Goal: Task Accomplishment & Management: Manage account settings

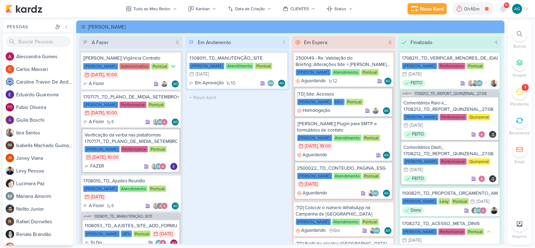
click at [524, 98] on div "1" at bounding box center [520, 92] width 16 height 16
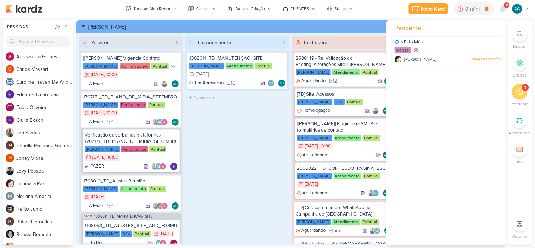
click at [243, 177] on div "Em Andamento 1 1308011_TD_MANUTENÇÃO_SITE [PERSON_NAME] Atendimento Pontual 31/…" at bounding box center [237, 140] width 104 height 208
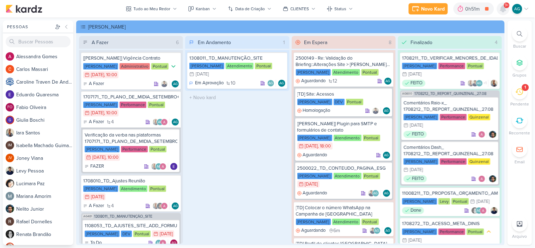
click at [503, 11] on icon at bounding box center [503, 9] width 6 height 6
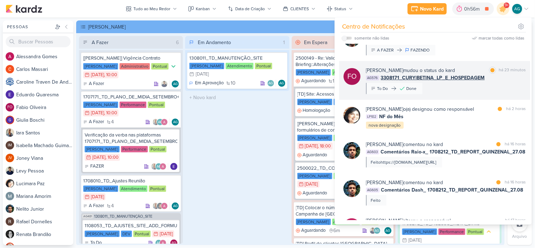
scroll to position [78, 0]
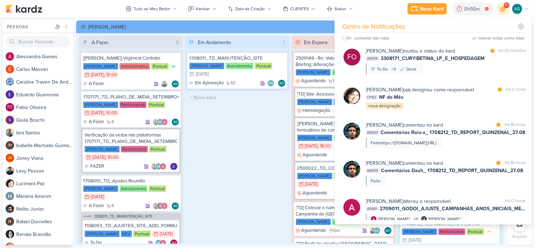
click at [263, 157] on div "Em Andamento 1 1308011_TD_MANUTENÇÃO_SITE [PERSON_NAME] Atendimento Pontual 31/…" at bounding box center [237, 140] width 104 height 208
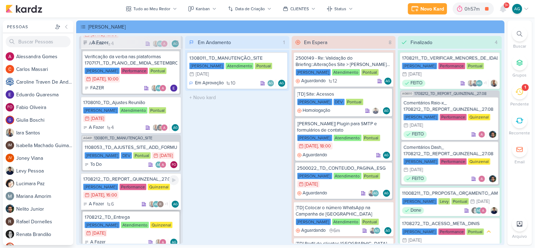
click at [139, 182] on div "1708212_TD_REPORT_QUINZENAL_27.08" at bounding box center [131, 179] width 96 height 6
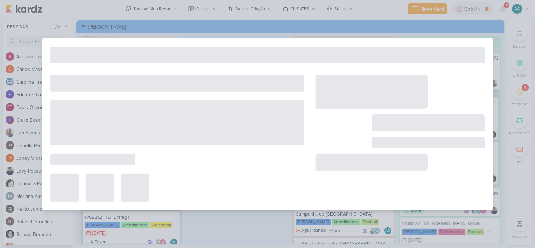
type input "1708212_TD_REPORT_QUINZENAL_27.08"
type input "27 de agosto de 2025 às 16:00"
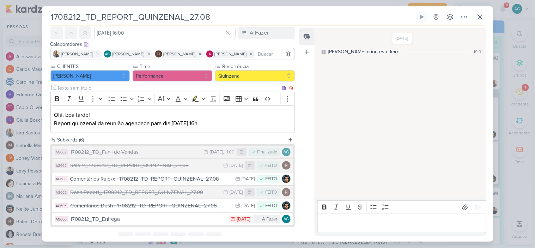
scroll to position [60, 0]
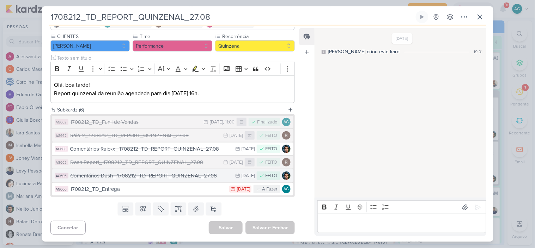
click at [178, 178] on div "Comentários Dash_ 1708212_TD_REPORT_QUINZENAL_27.08" at bounding box center [151, 176] width 161 height 8
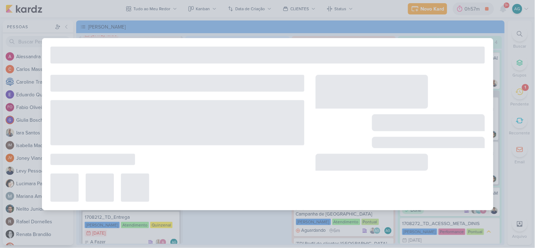
type input "Comentários Dash_ 1708212_TD_REPORT_QUINZENAL_27.08"
type input "26 de agosto de 2025 às 23:59"
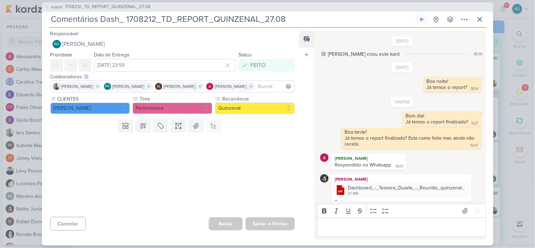
scroll to position [11, 0]
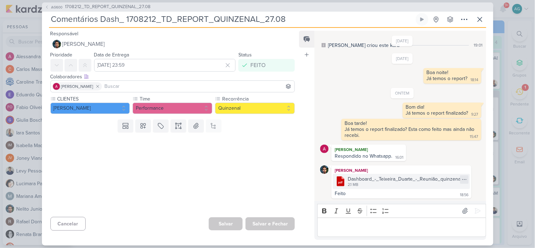
click at [462, 179] on icon at bounding box center [464, 179] width 4 height 0
click at [434, 202] on div "Baixar" at bounding box center [427, 201] width 13 height 7
drag, startPoint x: 295, startPoint y: 21, endPoint x: 44, endPoint y: 20, distance: 251.4
click at [44, 20] on div "AG600 1708212_TD_REPORT_QUINZENAL_27.08 Comentários Dash_ 1708212_TD_REPORT_QUI…" at bounding box center [267, 123] width 451 height 243
click at [111, 6] on span "1708212_TD_REPORT_QUINZENAL_27.08" at bounding box center [108, 7] width 86 height 7
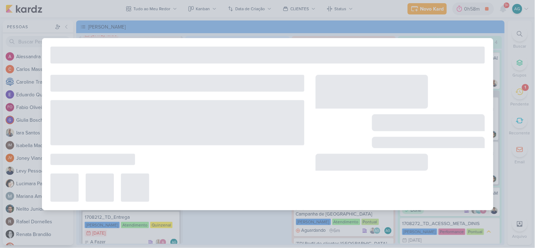
type input "1708212_TD_REPORT_QUINZENAL_27.08"
type input "27 de agosto de 2025 às 16:00"
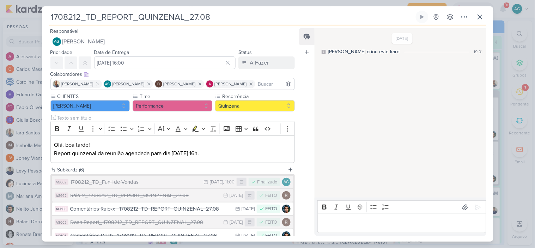
drag, startPoint x: 223, startPoint y: 15, endPoint x: 40, endPoint y: 17, distance: 183.0
click at [40, 17] on div "1708212_TD_REPORT_QUINZENAL_27.08 Criado por mim" at bounding box center [267, 124] width 535 height 248
click at [478, 18] on icon at bounding box center [480, 17] width 8 height 8
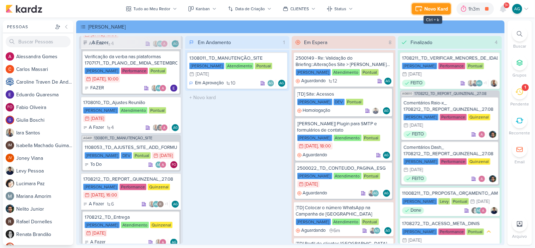
click at [436, 8] on div "Novo Kard" at bounding box center [436, 8] width 24 height 7
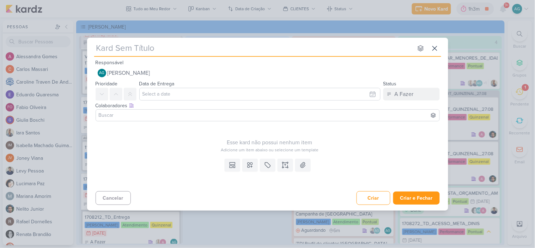
type input "11309021_SHPAISMAN_AJUSTES_MOA292_AGOSTO"
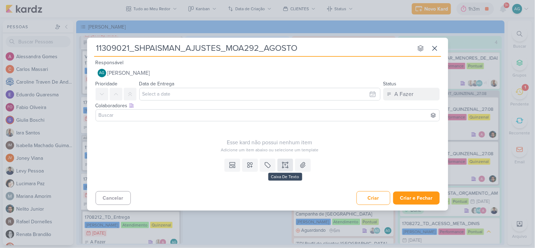
type input "11309021_SHPAISMAN_AJUSTES_MOA292_AGOSTO"
click at [283, 164] on icon at bounding box center [283, 165] width 0 height 4
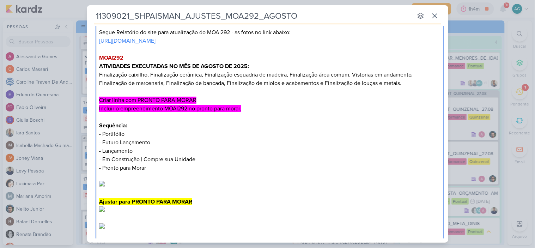
scroll to position [0, 0]
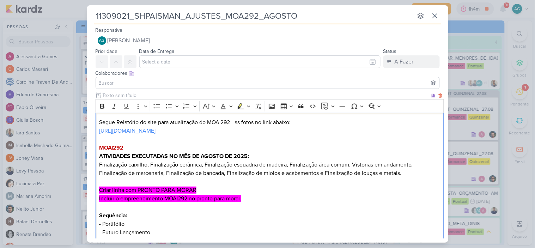
click at [99, 121] on p "Segue Relatório do site para atualização do MOA|292 - as fotos no link abaixo:" at bounding box center [269, 122] width 341 height 8
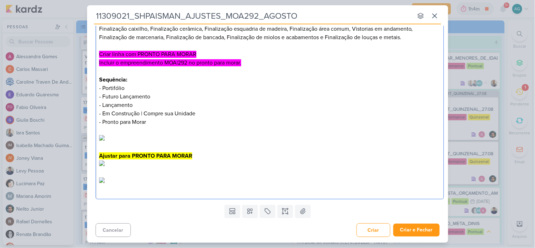
scroll to position [196, 0]
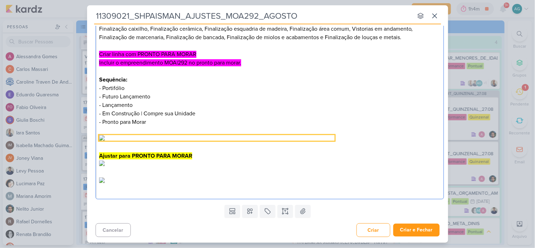
click at [232, 141] on img "Editor editing area: main" at bounding box center [217, 138] width 236 height 6
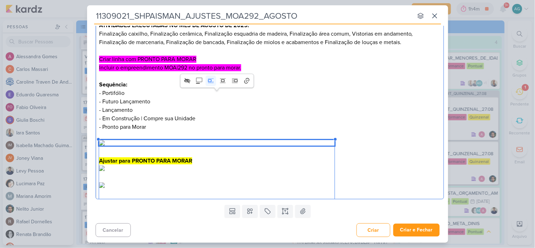
click at [122, 131] on p "Editor editing area: main" at bounding box center [269, 135] width 341 height 8
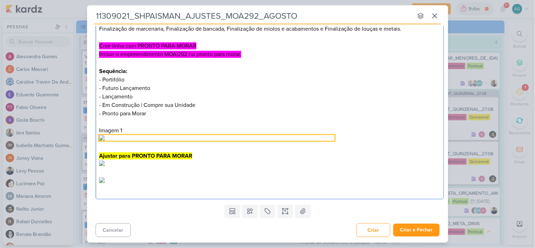
scroll to position [313, 0]
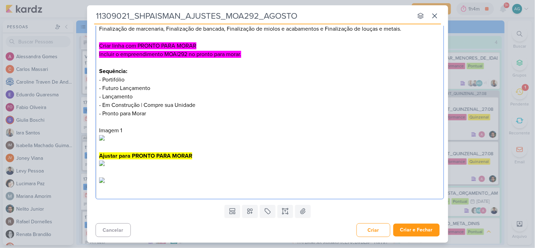
click at [199, 152] on p "Ajustar para PRONTO PARA MORAR" at bounding box center [269, 156] width 341 height 8
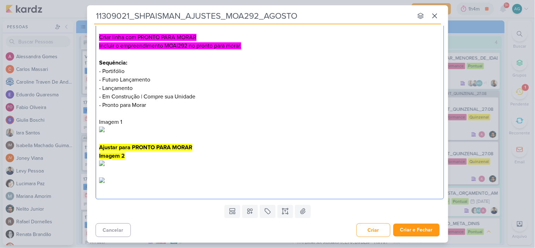
scroll to position [470, 0]
click at [236, 169] on p "Editor editing area: main" at bounding box center [269, 173] width 341 height 8
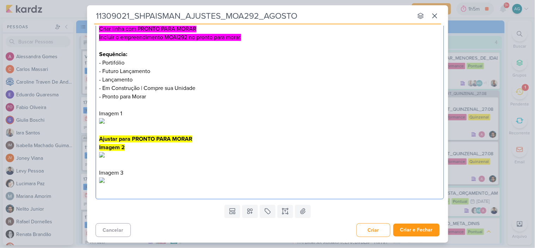
scroll to position [537, 0]
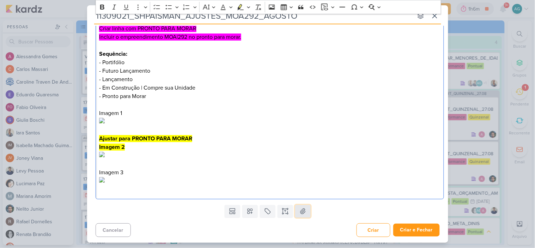
click at [301, 212] on icon at bounding box center [302, 210] width 5 height 5
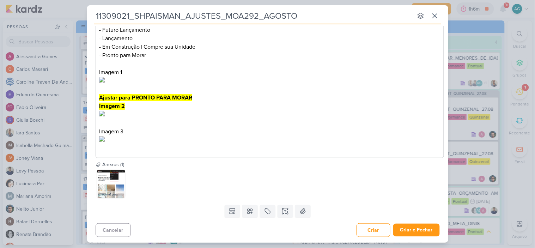
scroll to position [578, 0]
click at [301, 212] on icon at bounding box center [302, 211] width 7 height 7
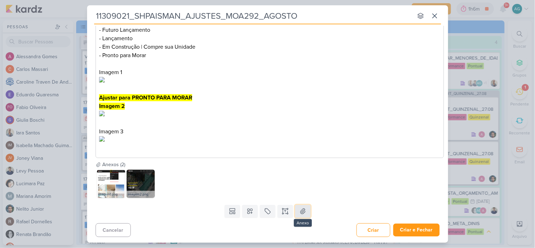
click at [304, 210] on icon at bounding box center [302, 211] width 7 height 7
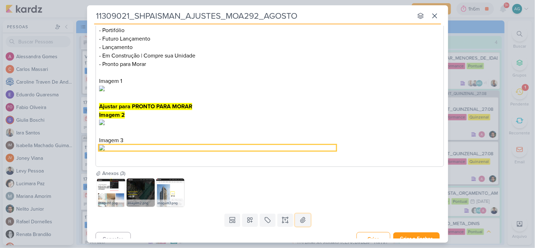
scroll to position [186, 0]
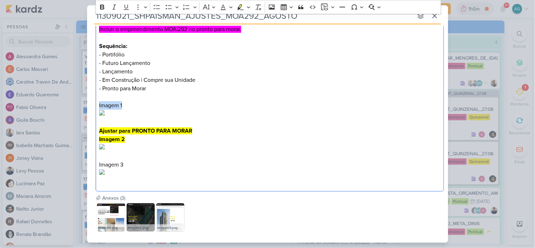
drag, startPoint x: 137, startPoint y: 105, endPoint x: 92, endPoint y: 104, distance: 45.5
click at [92, 104] on div "Clique para deixar o item visível somente à membros da sua organização Rich Tex…" at bounding box center [267, 50] width 361 height 289
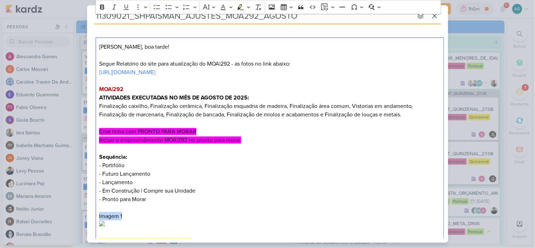
scroll to position [69, 0]
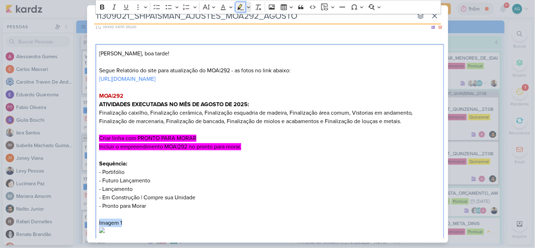
click at [241, 10] on icon "Editor toolbar" at bounding box center [240, 7] width 6 height 6
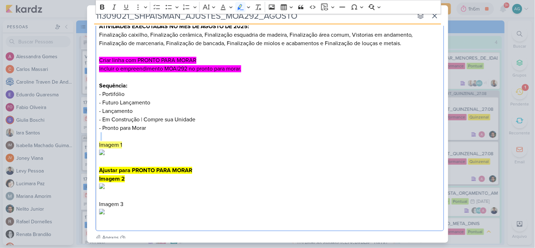
scroll to position [226, 0]
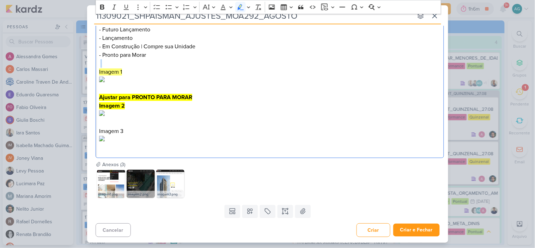
click at [181, 66] on p "Imagem 1" at bounding box center [269, 67] width 341 height 17
drag, startPoint x: 128, startPoint y: 80, endPoint x: 94, endPoint y: 80, distance: 33.1
click at [94, 80] on div "Clique para deixar o item visível somente à membros da sua organização Rich Tex…" at bounding box center [267, 16] width 361 height 289
click at [243, 7] on icon "Editor toolbar" at bounding box center [240, 7] width 7 height 7
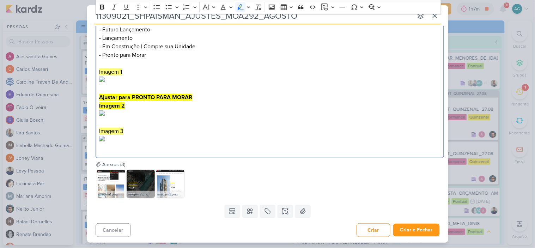
click at [221, 118] on p "Imagem 3" at bounding box center [269, 126] width 341 height 17
click at [302, 210] on icon at bounding box center [302, 210] width 5 height 5
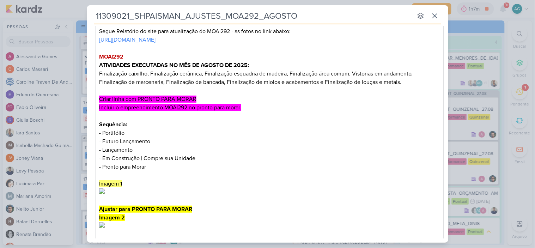
scroll to position [0, 0]
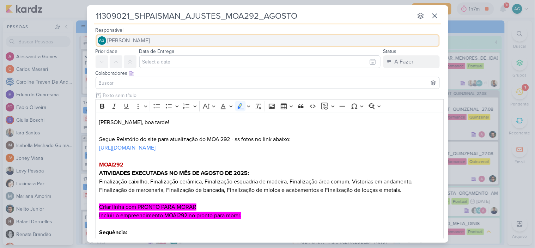
click at [150, 41] on span "[PERSON_NAME]" at bounding box center [129, 40] width 43 height 8
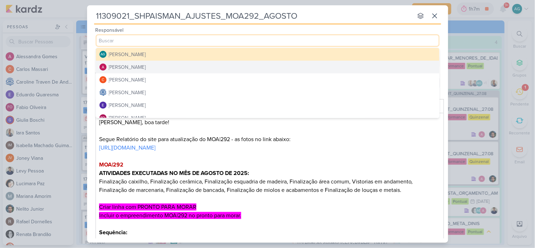
click at [150, 65] on button "Alessandra Gomes" at bounding box center [267, 67] width 343 height 13
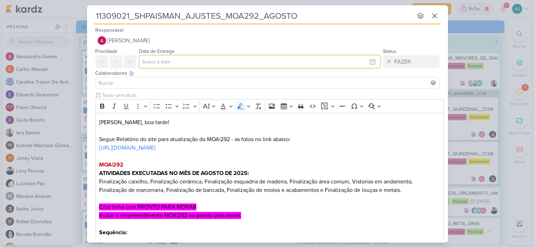
click at [175, 64] on input "text" at bounding box center [259, 61] width 241 height 13
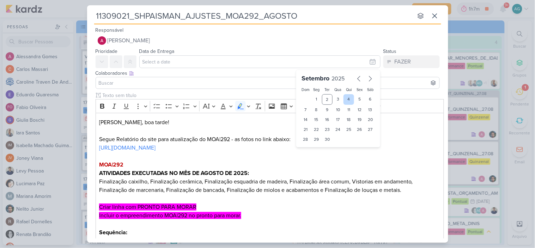
click at [347, 101] on div "4" at bounding box center [348, 99] width 11 height 11
type input "4 de setembro de 2025 às 23:59"
click at [182, 85] on input at bounding box center [267, 83] width 341 height 8
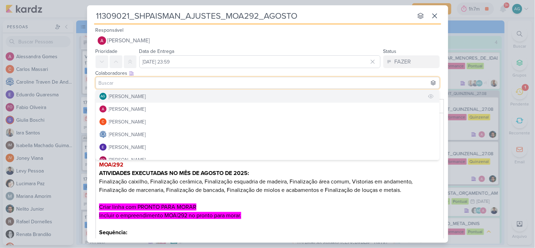
click at [146, 97] on div "[PERSON_NAME]" at bounding box center [127, 96] width 37 height 7
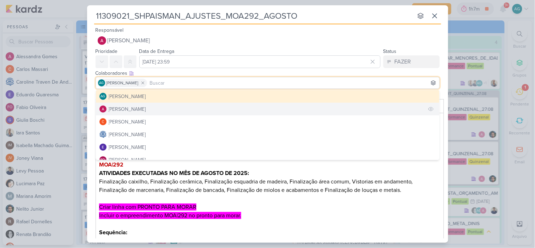
click at [152, 108] on button "Alessandra Gomes" at bounding box center [267, 109] width 343 height 13
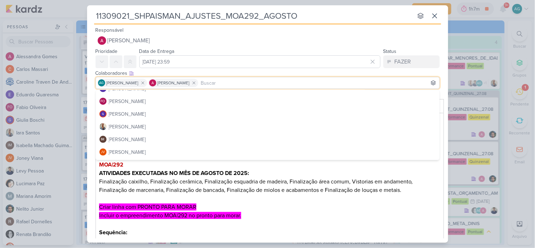
scroll to position [78, 0]
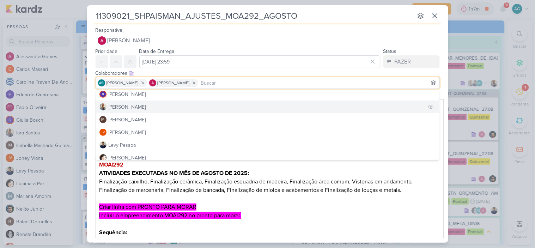
click at [128, 108] on div "Iara Santos" at bounding box center [127, 106] width 37 height 7
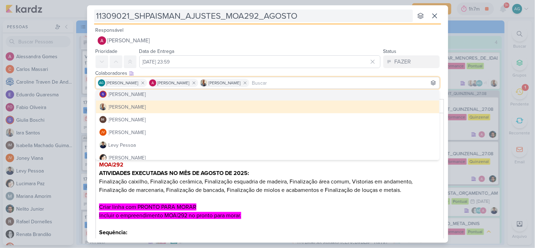
click at [341, 17] on input "11309021_SHPAISMAN_AJUSTES_MOA292_AGOSTO" at bounding box center [253, 16] width 319 height 13
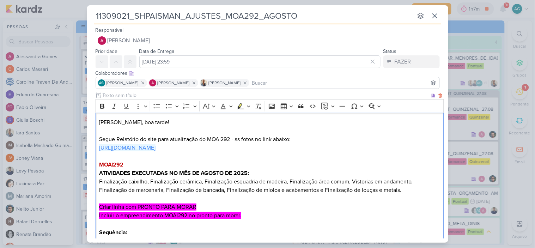
click at [155, 150] on link "https://drive.google.com/drive/folders/1TWdPp9fmxczrSLCM0sZHWLDBxkWFVLWB?usp=dr…" at bounding box center [127, 147] width 56 height 7
click at [307, 209] on p "Criar linha com PRONTO PARA MORAR" at bounding box center [269, 207] width 341 height 8
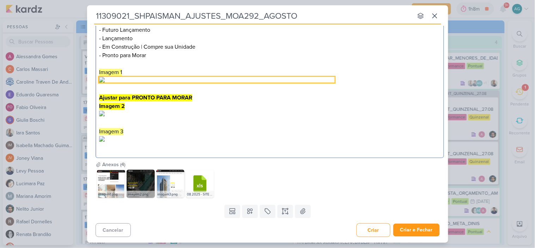
scroll to position [578, 0]
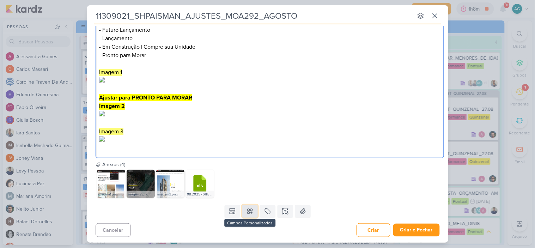
click at [252, 210] on button at bounding box center [250, 211] width 16 height 13
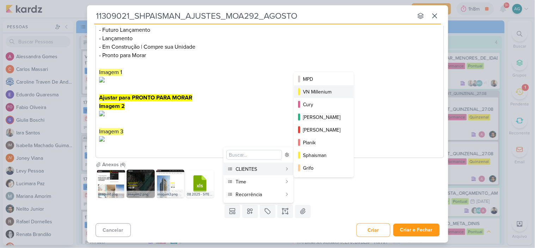
scroll to position [78, 0]
click at [336, 157] on div "Sphaisman" at bounding box center [324, 154] width 42 height 7
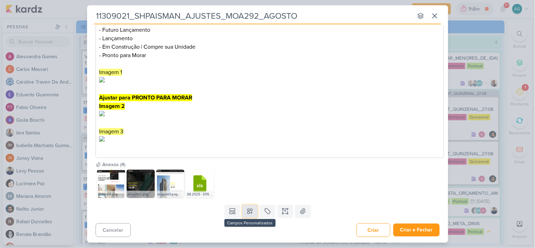
click at [249, 218] on button at bounding box center [250, 211] width 16 height 13
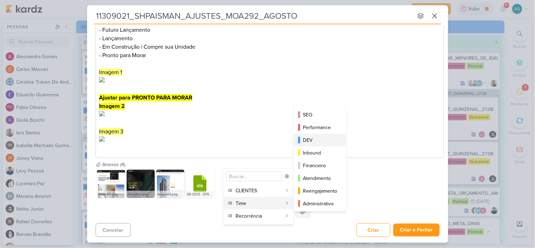
click at [318, 141] on div "DEV" at bounding box center [320, 139] width 35 height 7
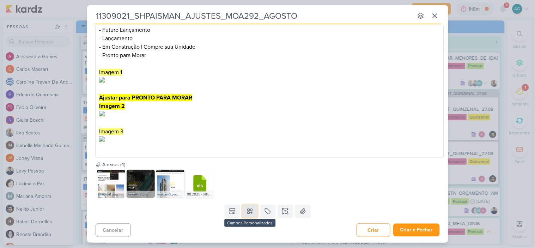
click at [251, 214] on icon at bounding box center [249, 211] width 5 height 5
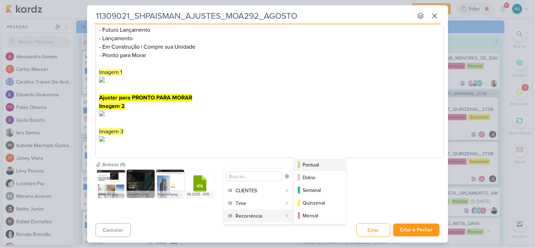
click at [320, 165] on div "Pontual" at bounding box center [320, 164] width 35 height 7
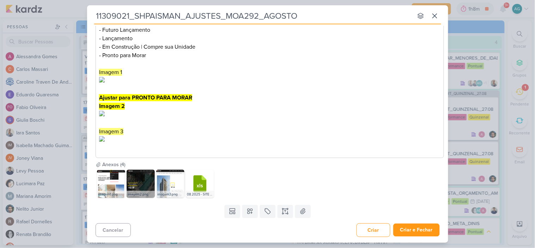
scroll to position [600, 0]
click at [419, 231] on button "Criar e Fechar" at bounding box center [416, 230] width 47 height 13
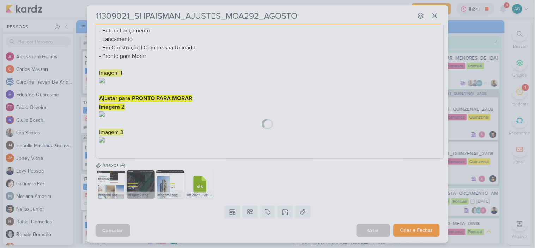
scroll to position [599, 0]
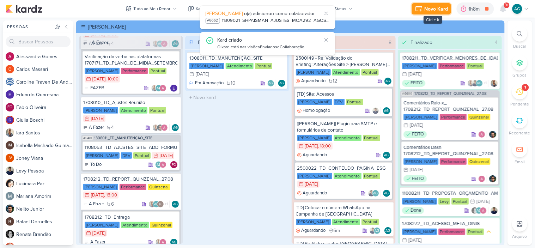
click at [433, 12] on div "Novo Kard" at bounding box center [436, 8] width 24 height 7
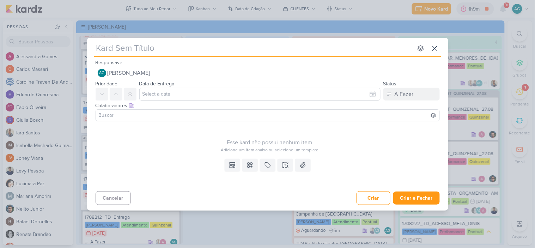
paste input "11309022_SHPAISMAN_AJUSTES_TIE_AGOSTO"
type input "11309022_SHPAISMAN_AJUSTES_TIE_AGOSTO"
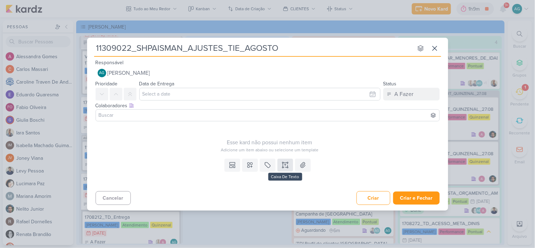
type input "11309022_SHPAISMAN_AJUSTES_TIE_AGOSTO"
click at [287, 166] on icon at bounding box center [285, 164] width 7 height 7
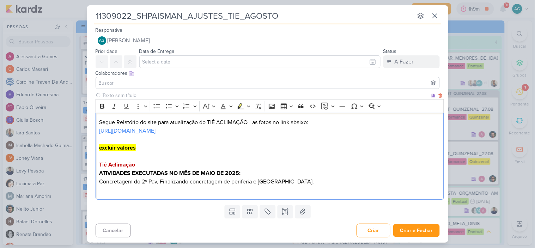
click at [99, 117] on div "Segue Relatório do site para atualização do TIÊ ACLIMAÇÃO - as fotos no link ab…" at bounding box center [270, 156] width 348 height 87
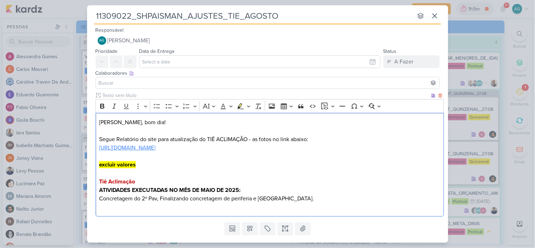
click at [177, 151] on p "https://drive.google.com/drive/folders/1hxpG1pBjcllJFv5as_-TT7r_H486EIqY?usp=dr…" at bounding box center [269, 147] width 341 height 8
click at [185, 162] on span "https://drive.google.com/drive/folders/1hxpG1pBjcllJFv5as_-TT7r_H486EIqY?usp=dr…" at bounding box center [183, 164] width 53 height 8
click at [301, 228] on icon at bounding box center [302, 228] width 7 height 7
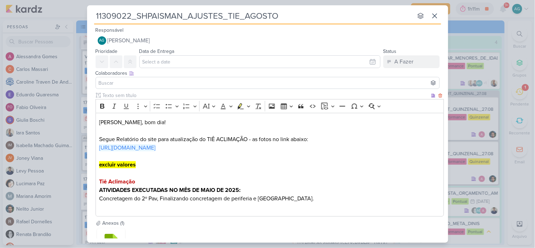
click at [212, 190] on strong "ATIVIDADES EXECUTADAS NO MÊS DE MAIO DE 2025:" at bounding box center [169, 189] width 141 height 7
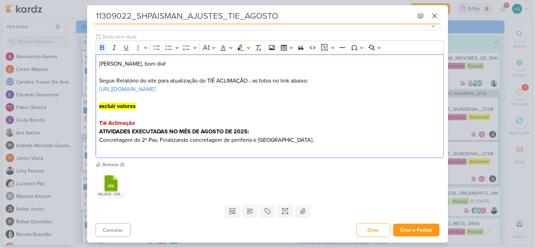
scroll to position [0, 0]
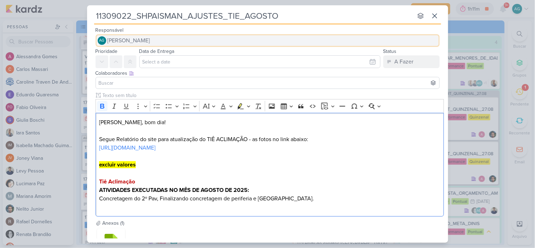
click at [172, 39] on button "AG Aline Gimenez Graciano" at bounding box center [268, 40] width 344 height 13
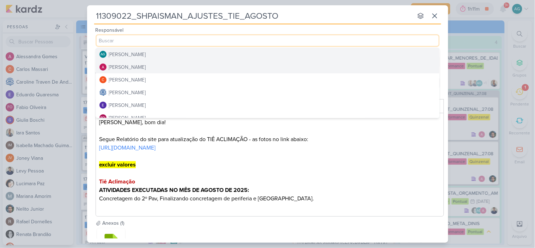
click at [166, 62] on button "Alessandra Gomes" at bounding box center [267, 67] width 343 height 13
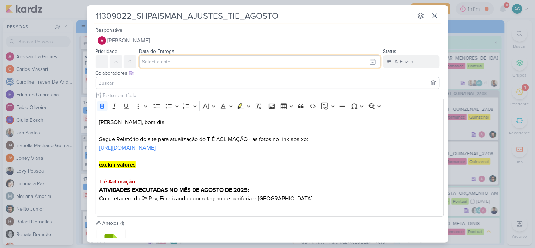
click at [184, 62] on input "text" at bounding box center [259, 61] width 241 height 13
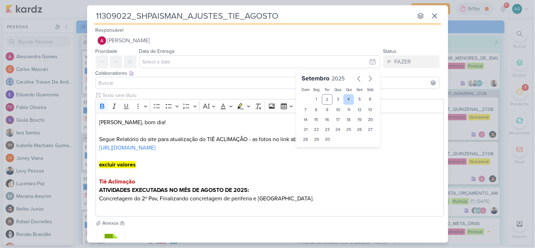
click at [348, 100] on div "4" at bounding box center [348, 99] width 11 height 11
type input "4 de setembro de 2025 às 23:59"
click at [118, 78] on div at bounding box center [268, 83] width 344 height 12
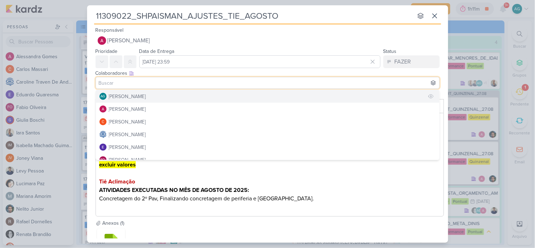
click at [125, 94] on div "[PERSON_NAME]" at bounding box center [127, 96] width 37 height 7
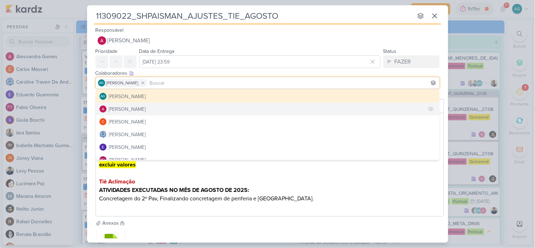
click at [143, 109] on div "Alessandra Gomes" at bounding box center [127, 108] width 37 height 7
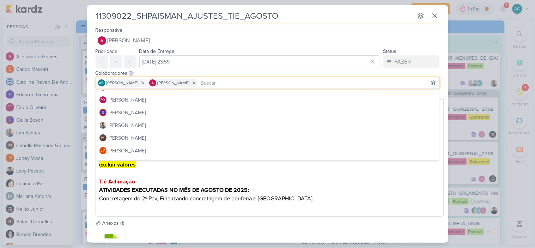
scroll to position [78, 0]
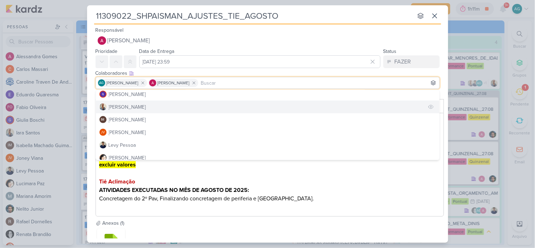
click at [130, 105] on div "Iara Santos" at bounding box center [127, 106] width 37 height 7
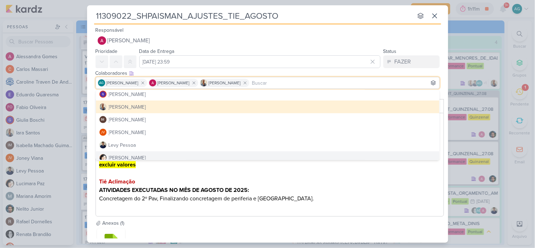
click at [340, 220] on div "Anexos (1)" at bounding box center [270, 222] width 348 height 7
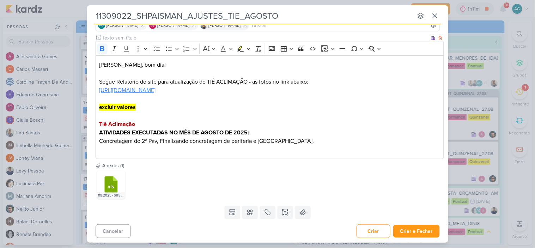
scroll to position [59, 0]
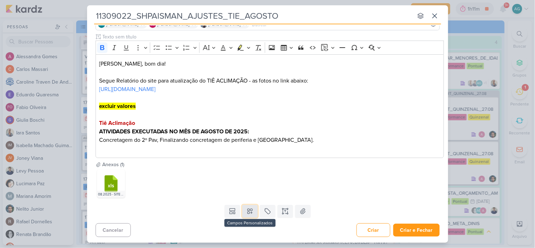
click at [249, 210] on icon at bounding box center [249, 211] width 7 height 7
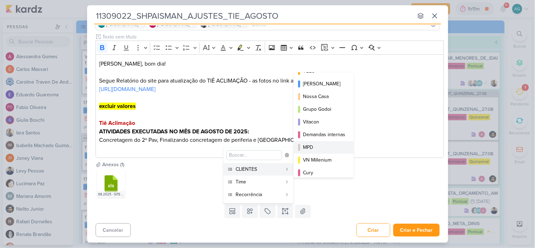
scroll to position [78, 0]
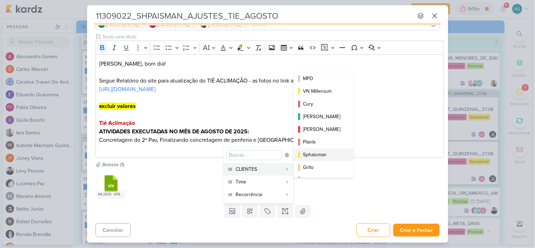
click at [326, 156] on div "Sphaisman" at bounding box center [324, 154] width 42 height 7
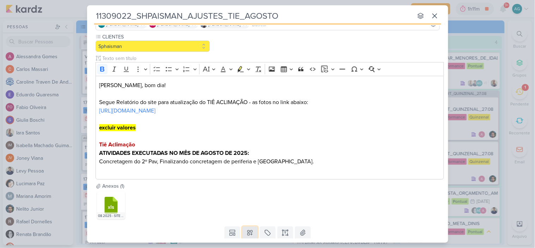
click at [252, 230] on icon at bounding box center [249, 232] width 7 height 7
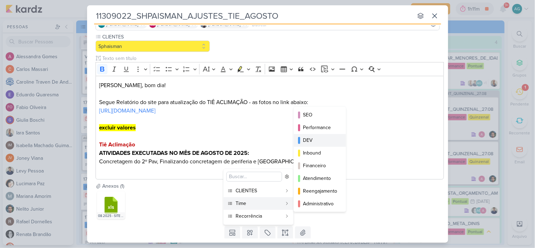
click at [323, 140] on div "DEV" at bounding box center [320, 139] width 35 height 7
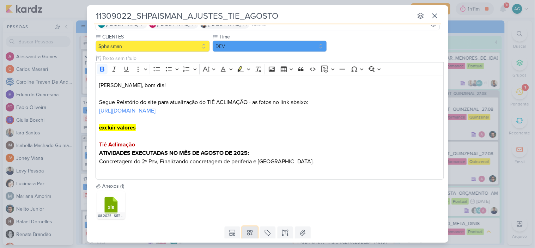
click at [248, 234] on icon at bounding box center [249, 232] width 7 height 7
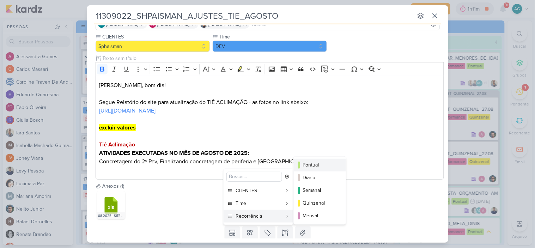
click at [311, 167] on div "Pontual" at bounding box center [320, 164] width 35 height 7
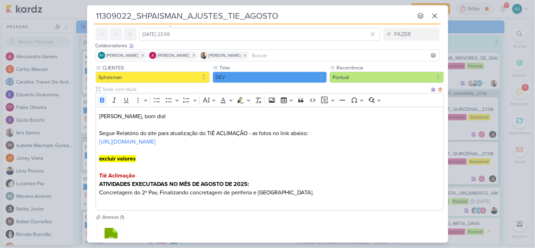
scroll to position [80, 0]
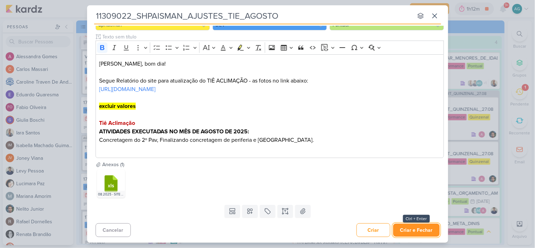
click at [422, 233] on button "Criar e Fechar" at bounding box center [416, 230] width 47 height 13
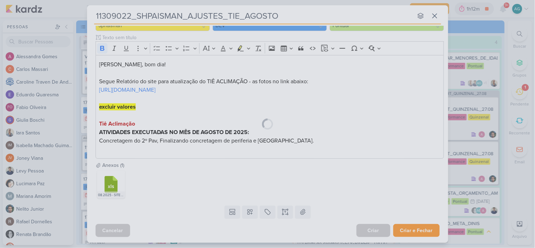
scroll to position [79, 0]
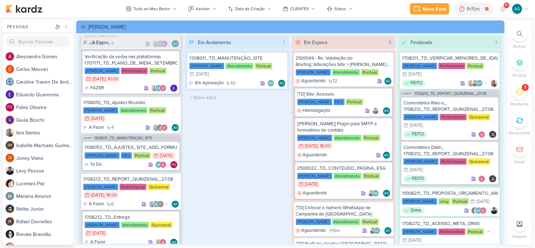
click at [531, 93] on li "1 Pendente" at bounding box center [519, 95] width 25 height 23
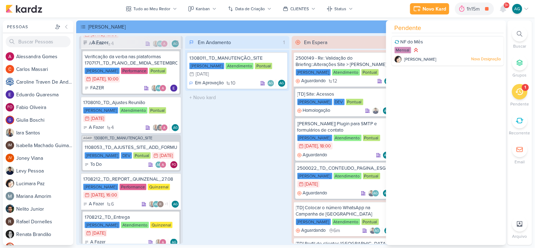
click at [438, 48] on div "Mensal" at bounding box center [448, 51] width 106 height 8
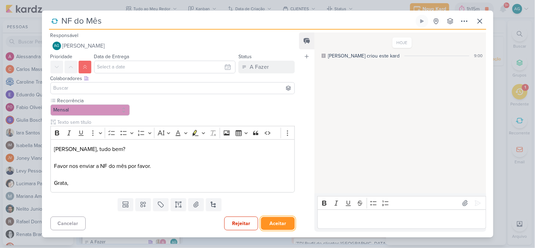
click at [279, 227] on button "Aceitar" at bounding box center [278, 223] width 34 height 13
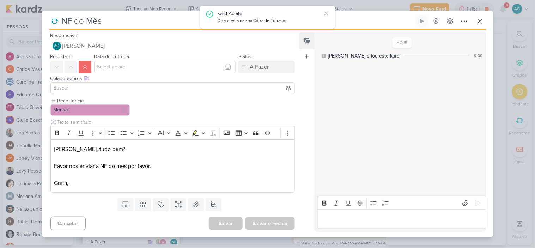
click at [365, 220] on p "Editor editing area: main" at bounding box center [401, 219] width 161 height 8
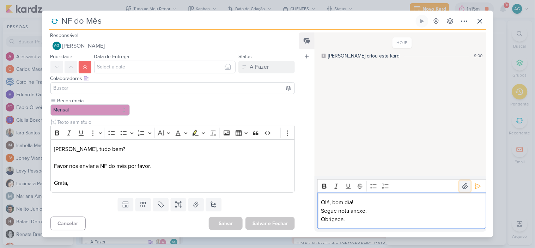
click at [461, 185] on icon at bounding box center [464, 186] width 7 height 7
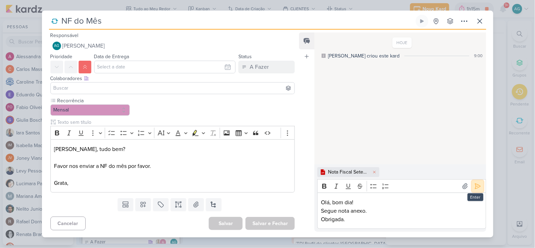
click at [477, 185] on icon at bounding box center [477, 186] width 7 height 7
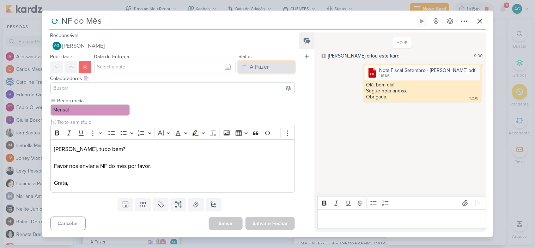
click at [260, 67] on div "A Fazer" at bounding box center [259, 67] width 19 height 8
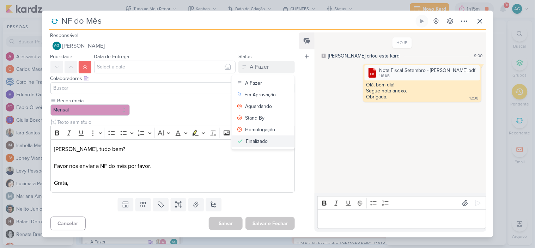
click at [262, 142] on div "Finalizado" at bounding box center [257, 140] width 22 height 7
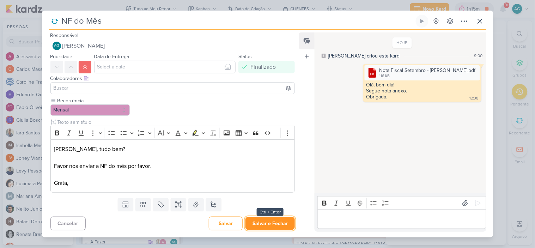
click at [267, 222] on button "Salvar e Fechar" at bounding box center [269, 223] width 49 height 13
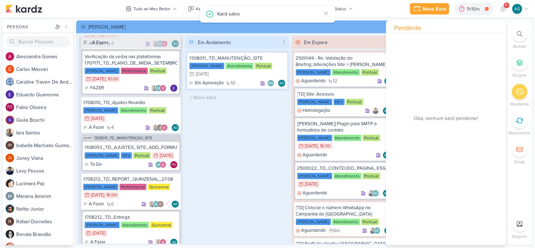
click at [232, 172] on div "Em Andamento 1 1308011_TD_MANUTENÇÃO_SITE Teixeira Duarte Atendimento Pontual 3…" at bounding box center [237, 140] width 104 height 208
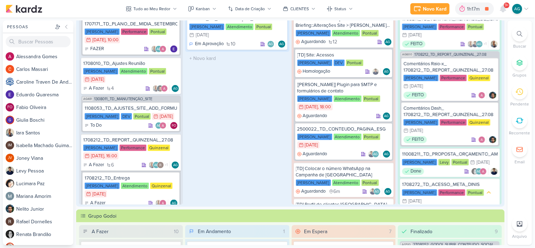
scroll to position [0, 0]
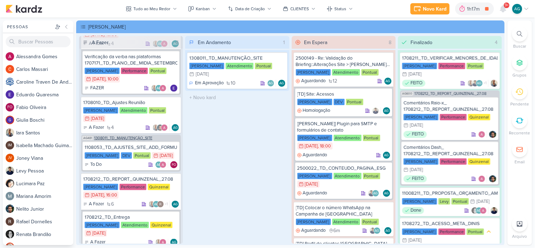
click at [132, 137] on span "1308011_TD_MANUTENÇÃO_SITE" at bounding box center [123, 138] width 58 height 4
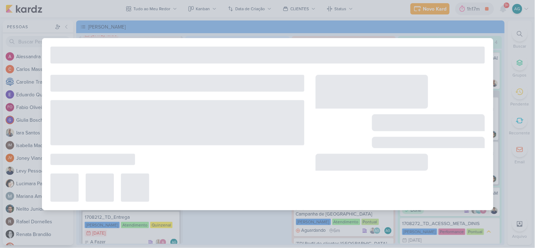
type input "1308011_TD_MANUTENÇÃO_SITE"
type input "31 de dezembro de 2025 às 23:59"
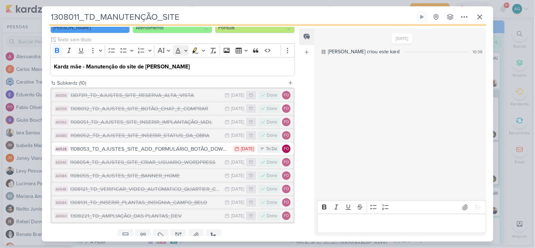
scroll to position [105, 0]
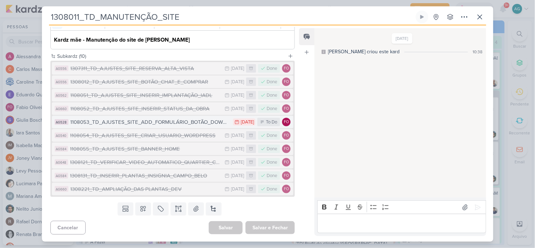
click at [179, 123] on div "1108053_TD_AJUSTES_SITE_ADD_FORMULÁRIO_BOTÃO_DOWNLOAD" at bounding box center [150, 122] width 159 height 8
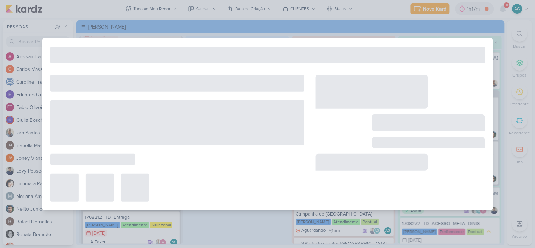
type input "1108053_TD_AJUSTES_SITE_ADD_FORMULÁRIO_BOTÃO_DOWNLOAD"
type input "22 de agosto de 2025 às 23:59"
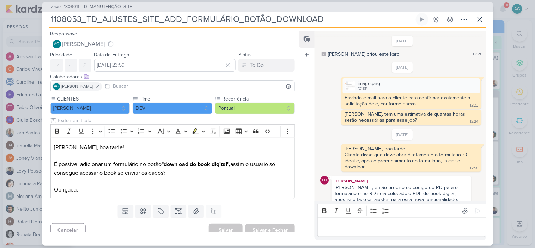
scroll to position [200, 0]
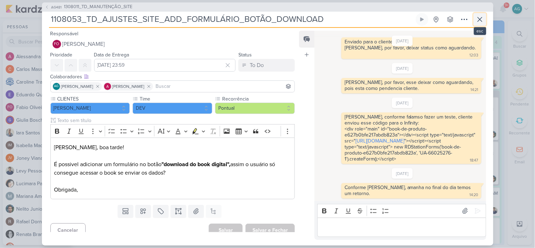
click at [476, 20] on icon at bounding box center [480, 19] width 8 height 8
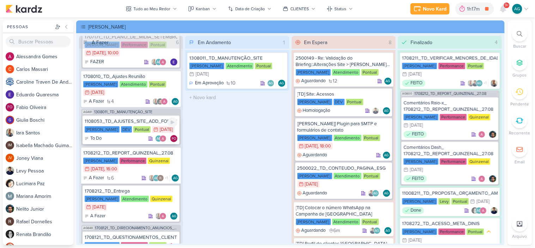
scroll to position [117, 0]
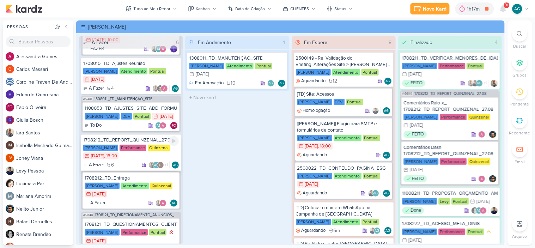
click at [145, 143] on div "1708212_TD_REPORT_QUINZENAL_27.08" at bounding box center [131, 140] width 96 height 6
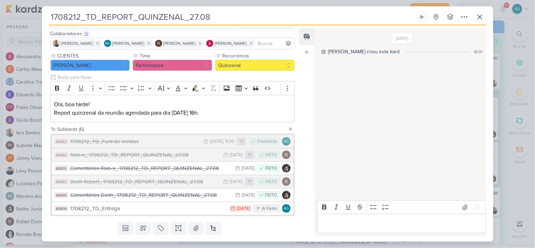
scroll to position [60, 0]
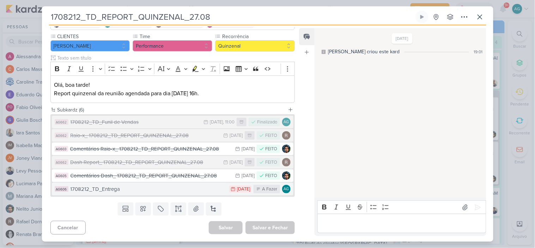
click at [176, 190] on div "1708212_TD_Entrega" at bounding box center [148, 189] width 155 height 8
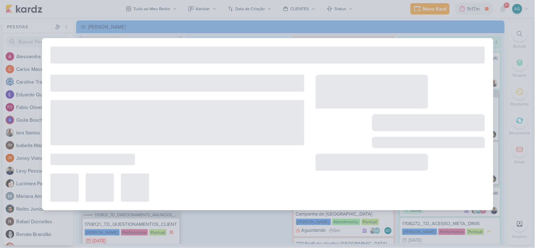
type input "1708212_TD_Entrega"
type input "27 de agosto de 2025 às 23:59"
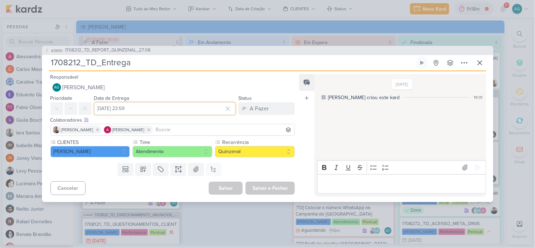
click at [184, 110] on input "27 de agosto de 2025 às 23:59" at bounding box center [165, 108] width 142 height 13
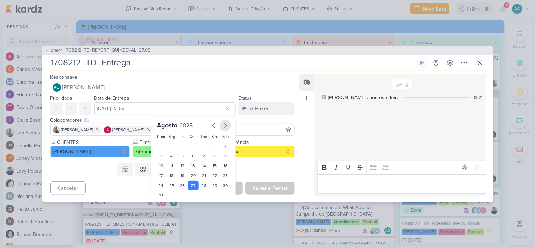
click at [222, 124] on icon "button" at bounding box center [225, 125] width 8 height 8
click at [178, 144] on div "2" at bounding box center [182, 146] width 11 height 11
type input "2 de setembro de 2025 às 23:59"
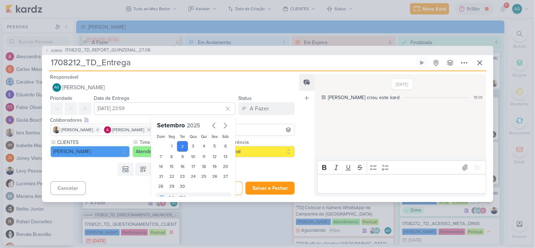
click at [121, 187] on div "Cancelar Salvar Salvar e Fechar Ctrl + Enter" at bounding box center [170, 187] width 256 height 18
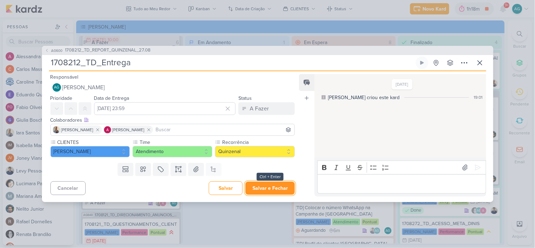
click at [265, 190] on button "Salvar e Fechar" at bounding box center [269, 188] width 49 height 13
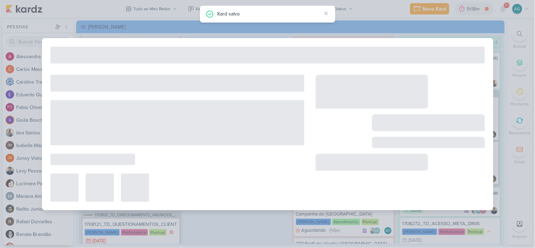
type input "1708212_TD_REPORT_QUINZENAL_27.08"
type input "27 de agosto de 2025 às 16:00"
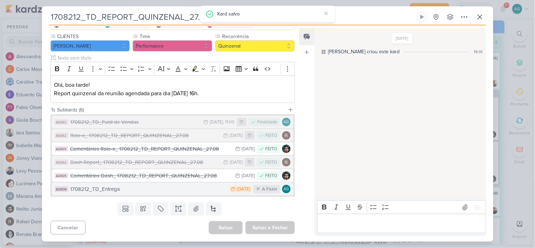
click at [162, 191] on div "1708212_TD_Entrega" at bounding box center [148, 189] width 155 height 8
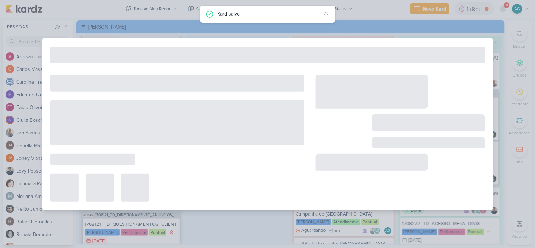
type input "1708212_TD_Entrega"
type input "2 de setembro de 2025 às 23:59"
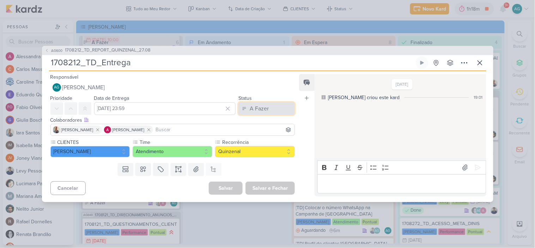
click at [250, 107] on div "A Fazer" at bounding box center [259, 108] width 19 height 8
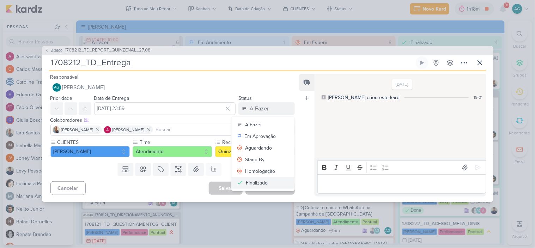
click at [256, 180] on div "Finalizado" at bounding box center [257, 182] width 22 height 7
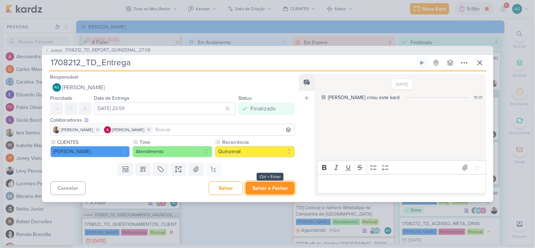
click at [279, 185] on button "Salvar e Fechar" at bounding box center [269, 188] width 49 height 13
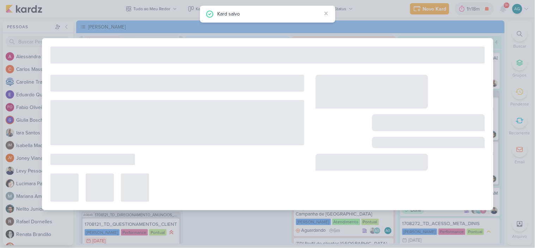
type input "1708212_TD_REPORT_QUINZENAL_27.08"
type input "27 de agosto de 2025 às 16:00"
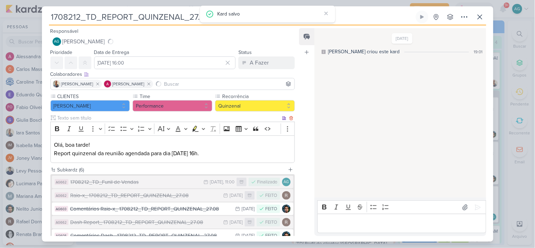
scroll to position [112, 0]
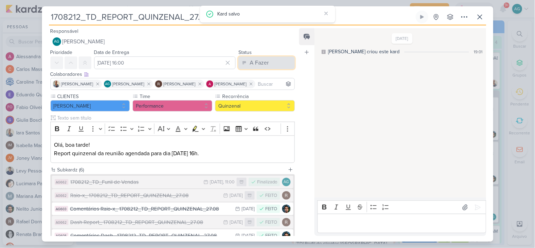
click at [255, 62] on div "A Fazer" at bounding box center [259, 63] width 19 height 8
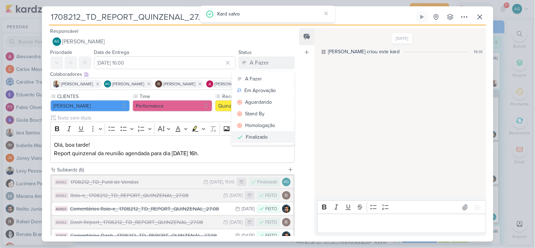
click at [258, 136] on div "Finalizado" at bounding box center [257, 136] width 22 height 7
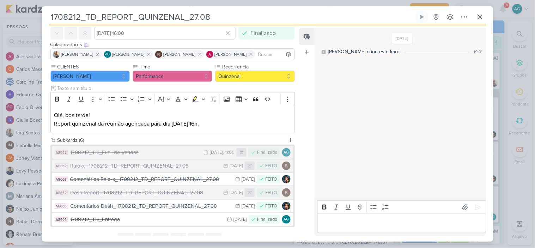
scroll to position [60, 0]
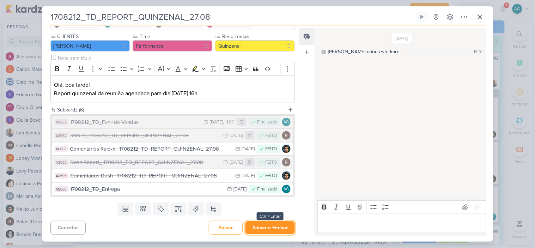
click at [263, 227] on button "Salvar e Fechar" at bounding box center [269, 227] width 49 height 13
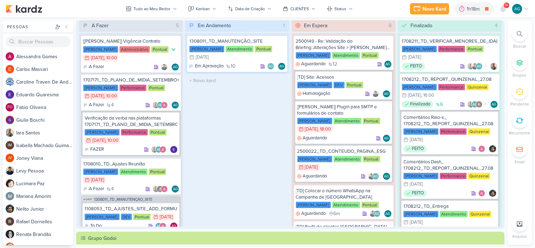
scroll to position [0, 0]
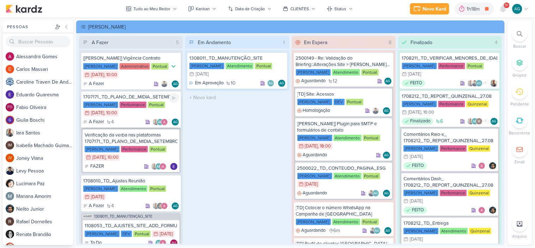
click at [133, 96] on div "1707171_TD_PLANO_DE_MIDIA_SETEMBRO+OUTUBRO" at bounding box center [131, 97] width 96 height 6
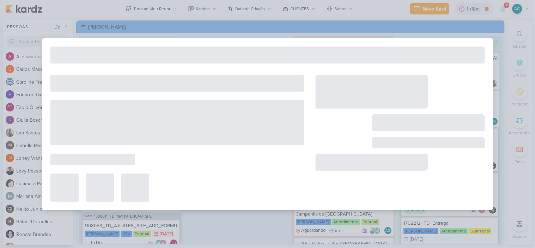
type input "1707171_TD_PLANO_DE_MIDIA_SETEMBRO+OUTUBRO"
type input "25 de agosto de 2025 às 10:00"
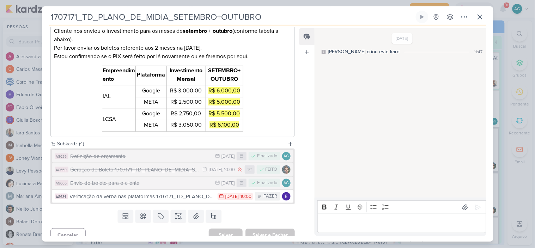
scroll to position [138, 0]
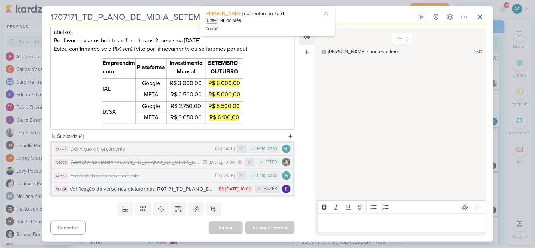
click at [178, 191] on div "Verificação da verba nas plataformas 1707171_TD_PLANO_DE_MIDIA_SETEMBRO+OUTUBRO" at bounding box center [142, 189] width 145 height 8
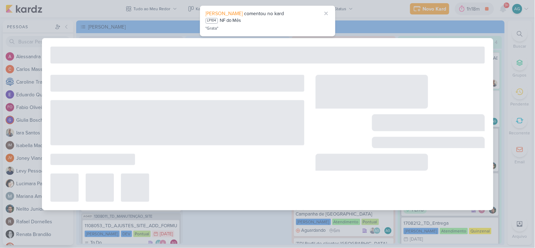
type input "Verificação da verba nas plataformas 1707171_TD_PLANO_DE_MIDIA_SETEMBRO+OUTUBRO"
type input "1 de setembro de 2025 às 10:00"
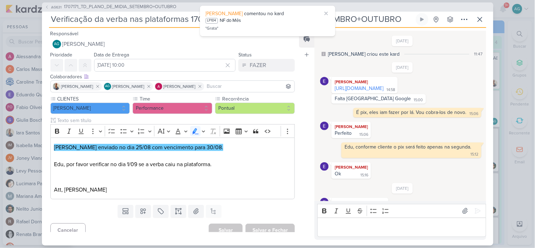
scroll to position [66, 0]
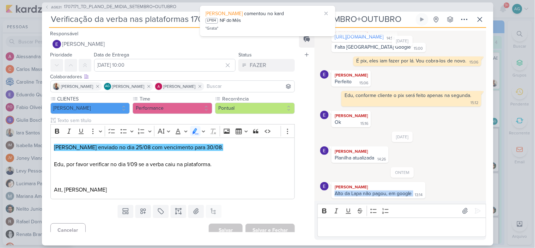
drag, startPoint x: 413, startPoint y: 192, endPoint x: 334, endPoint y: 192, distance: 79.3
click at [334, 192] on div "Alto da Lapa não pagou, em google 13:14" at bounding box center [378, 193] width 91 height 7
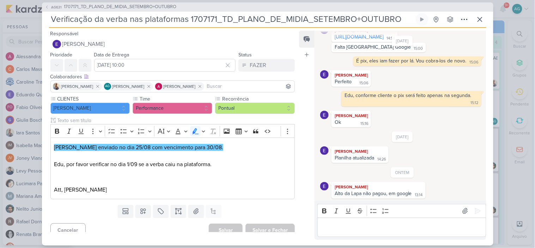
click at [342, 228] on p "Editor editing area: main" at bounding box center [401, 227] width 161 height 8
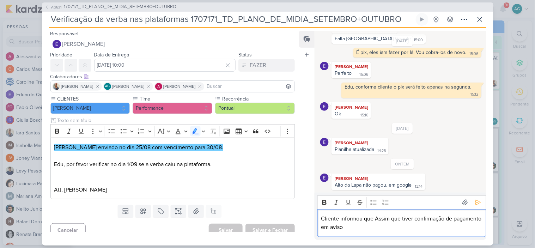
click at [377, 219] on p "Cliente informou que Assim que tiver confirmação de pagamento em aviso" at bounding box center [401, 222] width 161 height 17
drag, startPoint x: 351, startPoint y: 227, endPoint x: 386, endPoint y: 227, distance: 35.3
click at [386, 227] on p "Cliente informou que assim que tiver confirmação de pagamento em aviso" at bounding box center [401, 222] width 161 height 17
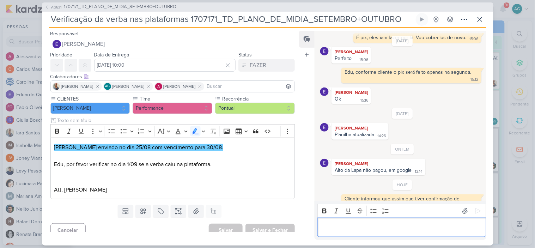
scroll to position [102, 0]
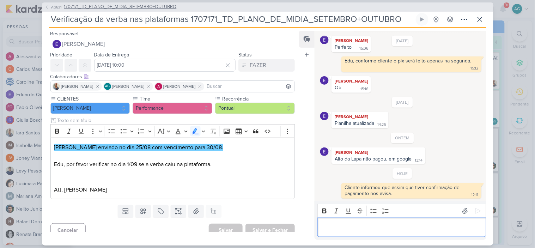
click at [163, 8] on span "1707171_TD_PLANO_DE_MIDIA_SETEMBRO+OUTUBRO" at bounding box center [120, 7] width 112 height 7
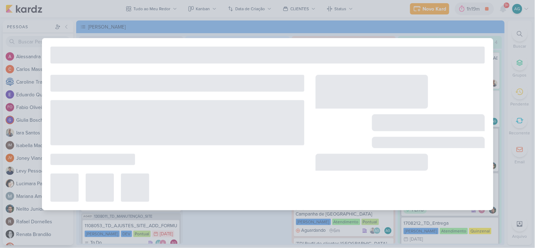
type input "1707171_TD_PLANO_DE_MIDIA_SETEMBRO+OUTUBRO"
type input "25 de agosto de 2025 às 10:00"
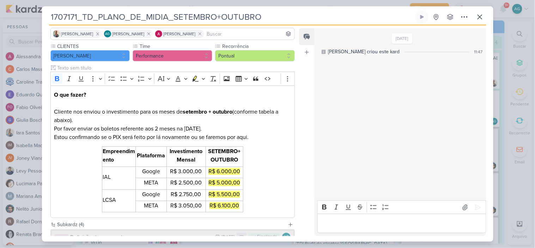
scroll to position [0, 0]
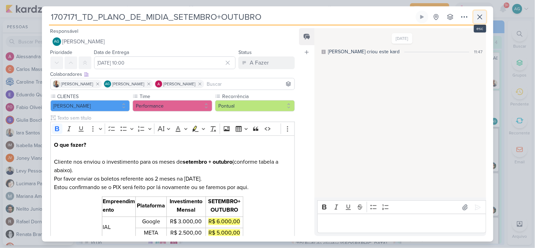
click at [480, 19] on icon at bounding box center [480, 17] width 8 height 8
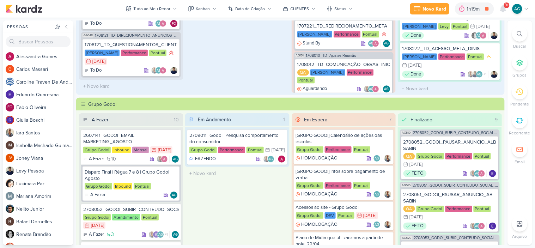
scroll to position [157, 0]
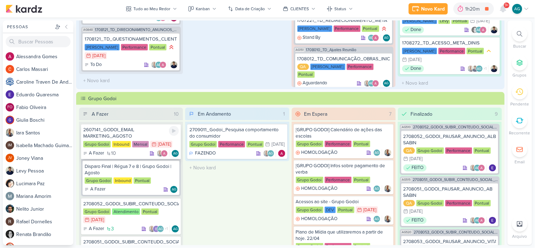
click at [128, 132] on div "2607141_GODOI_EMAIL MARKETING_AGOSTO" at bounding box center [131, 133] width 96 height 13
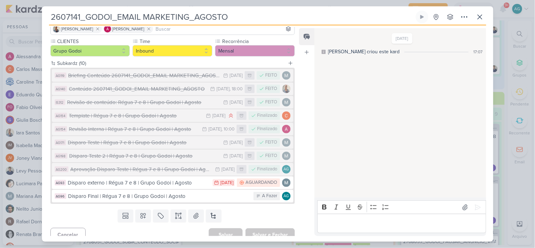
scroll to position [62, 0]
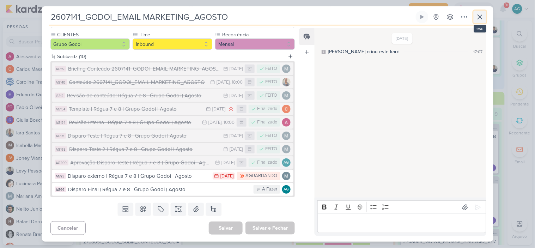
click at [478, 17] on icon at bounding box center [480, 17] width 8 height 8
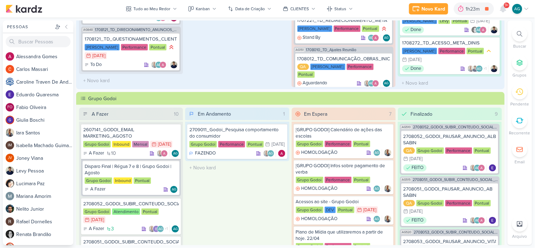
click at [516, 33] on div at bounding box center [520, 34] width 16 height 16
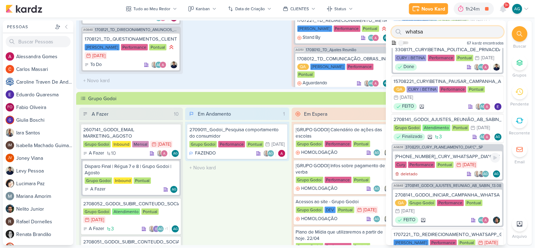
scroll to position [509, 0]
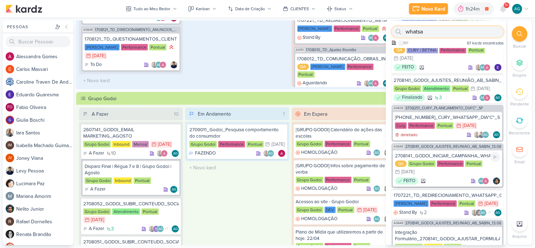
type input "whatsa"
click at [465, 159] on div "2708141_GODOI_INICIAR_CAMPANHA_WHATSAPP_AB" at bounding box center [447, 156] width 105 height 6
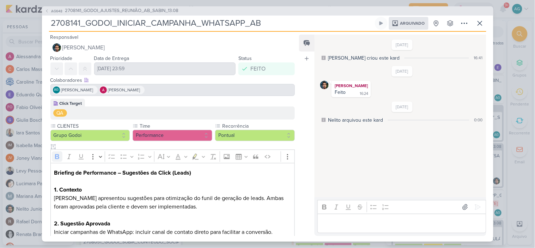
scroll to position [0, 0]
click at [142, 10] on span "2708141_GODOI_AJUSTES_REUNIÃO_AB_SABIN_13.08" at bounding box center [122, 10] width 114 height 7
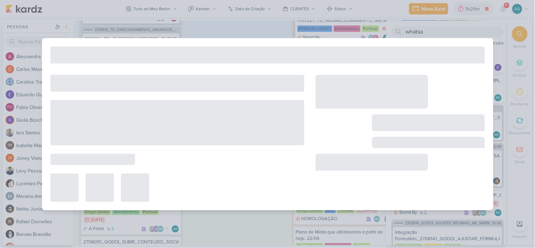
type input "2708141_GODOI_AJUSTES_REUNIÃO_AB_SABIN_13.08"
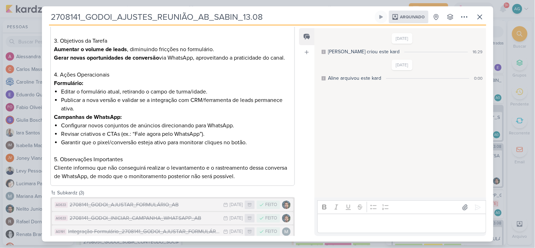
scroll to position [206, 0]
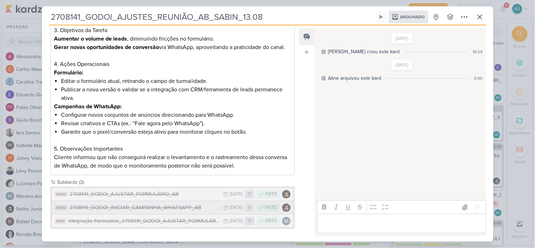
click at [155, 206] on div "2708141_GODOI_INICIAR_CAMPANHA_WHATSAPP_AB" at bounding box center [145, 208] width 150 height 8
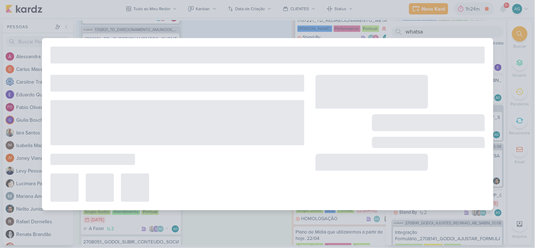
type input "2708141_GODOI_INICIAR_CAMPANHA_WHATSAPP_AB"
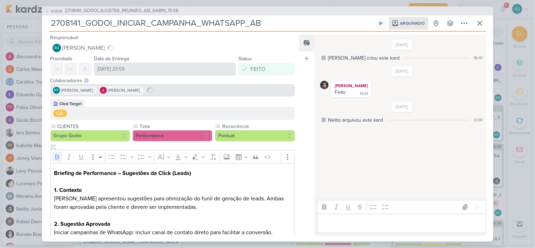
click at [44, 19] on div "AG648 2708141_GODOI_AJUSTES_REUNIÃO_AB_SABIN_13.08 2708141_GODOI_INICIAR_CAMPAN…" at bounding box center [267, 123] width 451 height 235
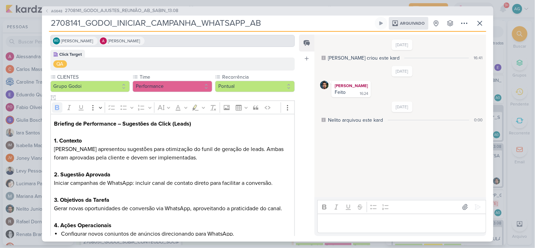
scroll to position [106, 0]
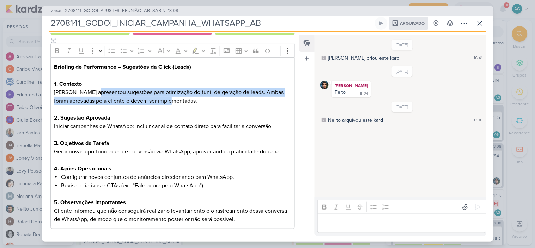
drag, startPoint x: 96, startPoint y: 92, endPoint x: 195, endPoint y: 100, distance: 100.2
click at [195, 100] on p "Levy apresentou sugestões para otimização do funil de geração de leads. Ambas f…" at bounding box center [172, 96] width 237 height 17
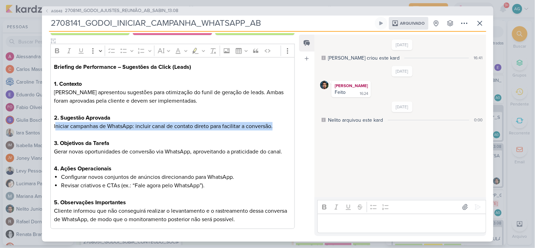
drag, startPoint x: 55, startPoint y: 126, endPoint x: 281, endPoint y: 127, distance: 226.3
click at [281, 127] on p "Iniciar campanhas de WhatsApp: incluir canal de contato direto para facilitar a…" at bounding box center [172, 126] width 237 height 8
copy p "niciar campanhas de WhatsApp: incluir canal de contato direto para facilitar a …"
click at [55, 66] on strong "Briefing de Performance – Sugestões da Click (Leads)" at bounding box center [122, 66] width 137 height 7
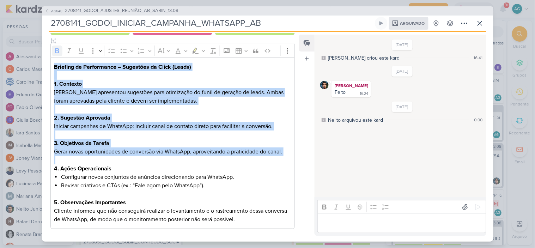
drag, startPoint x: 54, startPoint y: 66, endPoint x: 169, endPoint y: 163, distance: 150.4
click at [169, 163] on div "Briefing de Performance – Sugestões da Click (Leads) 1. Contexto Levy apresento…" at bounding box center [172, 143] width 245 height 172
click at [120, 103] on p "Levy apresentou sugestões para otimização do funil de geração de leads. Ambas f…" at bounding box center [172, 96] width 237 height 17
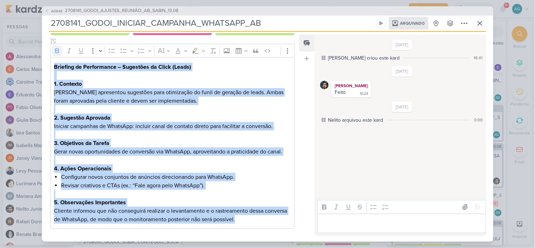
drag, startPoint x: 54, startPoint y: 65, endPoint x: 265, endPoint y: 220, distance: 262.0
click at [265, 220] on div "Briefing de Performance – Sugestões da Click (Leads) 1. Contexto Levy apresento…" at bounding box center [172, 143] width 245 height 172
copy div "Briefing de Performance – Sugestões da Click (Leads) 1. Contexto Levy apresento…"
click at [97, 213] on p "Cliente informou que não conseguirá realizar o levantamento e o rastreamento de…" at bounding box center [172, 215] width 237 height 17
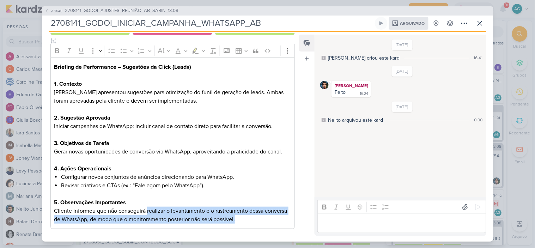
drag, startPoint x: 147, startPoint y: 211, endPoint x: 272, endPoint y: 217, distance: 125.3
click at [272, 217] on p "Cliente informou que não conseguirá realizar o levantamento e o rastreamento de…" at bounding box center [172, 215] width 237 height 17
copy p "realizar o levantamento e o rastreamento dessa conversa de WhatsApp, de modo qu…"
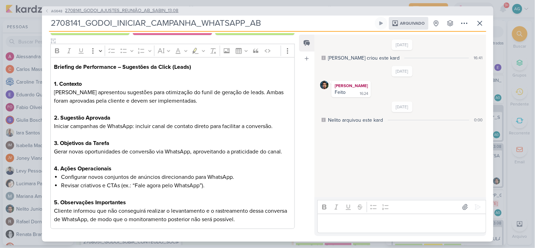
click at [135, 12] on span "2708141_GODOI_AJUSTES_REUNIÃO_AB_SABIN_13.08" at bounding box center [122, 10] width 114 height 7
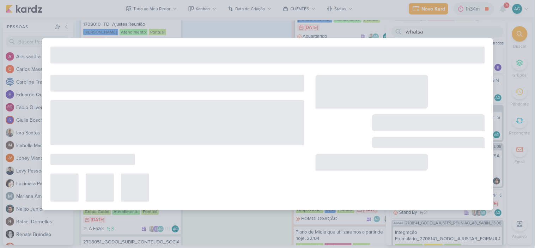
type input "2708141_GODOI_AJUSTES_REUNIÃO_AB_SABIN_13.08"
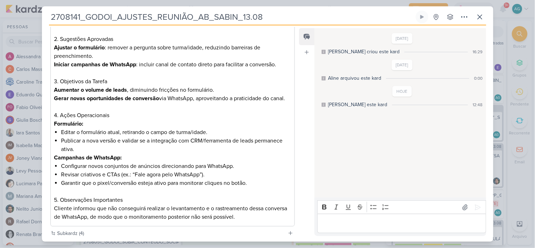
scroll to position [253, 0]
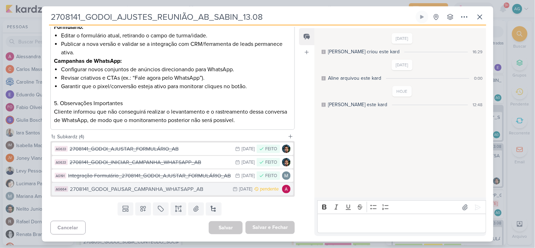
click at [167, 189] on div "2708141_GODOI_PAUSAR_CAMPANHA_WHATSAPP_AB" at bounding box center [149, 189] width 159 height 8
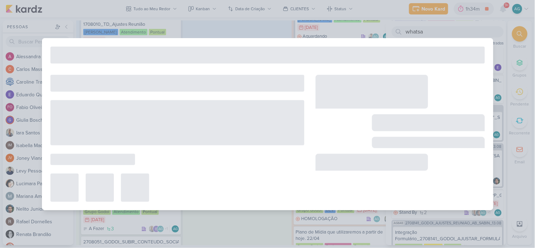
type input "2708141_GODOI_PAUSAR_CAMPANHA_WHATSAPP_AB"
type input "4 de setembro de 2025 às 23:59"
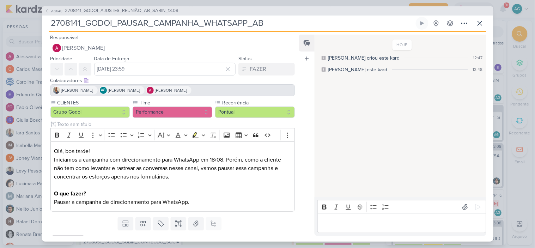
drag, startPoint x: 273, startPoint y: 25, endPoint x: 29, endPoint y: 26, distance: 243.6
click at [29, 26] on div "AG648 2708141_GODOI_AJUSTES_REUNIÃO_AB_SABIN_13.08 2708141_GODOI_PAUSAR_CAMPANH…" at bounding box center [267, 124] width 535 height 248
click at [478, 26] on icon at bounding box center [480, 23] width 8 height 8
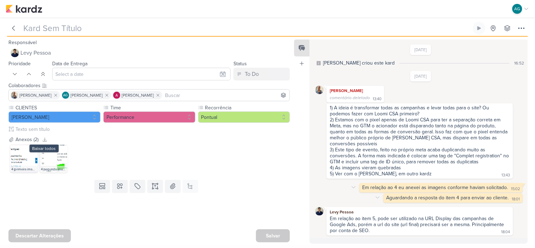
type input "1708121_TD_QUESTIONAMENTOS_CLIENTE"
type input "[DATE] 23:59"
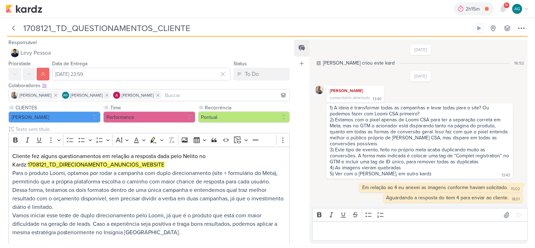
scroll to position [200, 0]
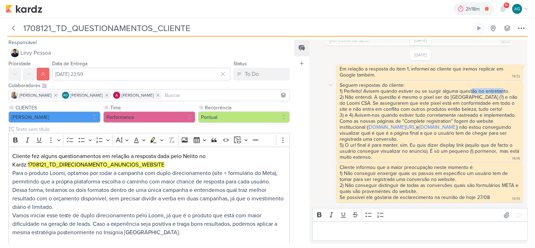
drag, startPoint x: 469, startPoint y: 86, endPoint x: 501, endPoint y: 87, distance: 31.7
click at [501, 88] on div "1) Perfeito! Avisem quando estiver ou se surgir alguma questão no entretanto." at bounding box center [430, 91] width 180 height 6
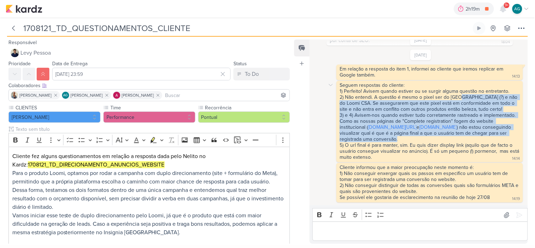
drag, startPoint x: 459, startPoint y: 91, endPoint x: 513, endPoint y: 136, distance: 70.4
click at [513, 136] on span "Seguem respostas do cliente: 1) Perfeito! Avisem quando estiver ou se surgir al…" at bounding box center [430, 121] width 181 height 78
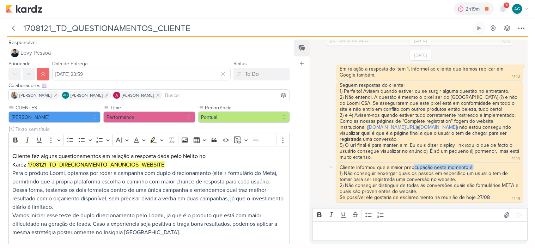
drag, startPoint x: 415, startPoint y: 165, endPoint x: 473, endPoint y: 166, distance: 58.5
click at [473, 166] on div "Cliente informou que a maior preocupação neste momento é: 1) Não conseguir enxe…" at bounding box center [430, 179] width 180 height 30
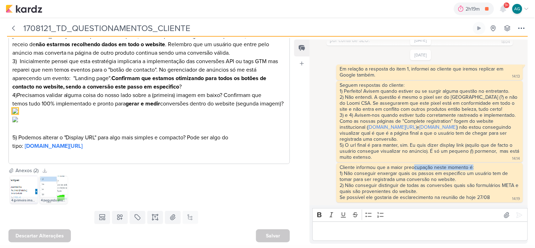
scroll to position [366, 0]
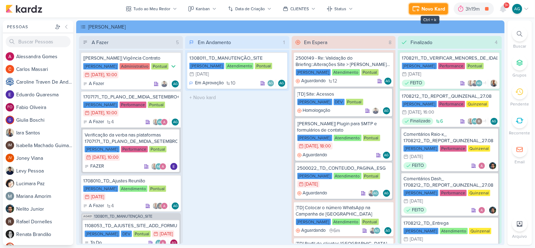
click at [429, 5] on div "Novo Kard" at bounding box center [434, 8] width 24 height 7
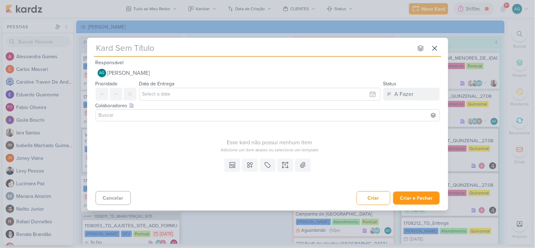
type input "2708141_GODOI_INICIAR_CAMPANHA_WHATSAPP_AB"
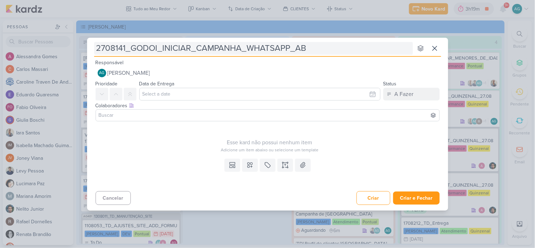
click at [171, 49] on input "2708141_GODOI_INICIAR_CAMPANHA_WHATSAPP_AB" at bounding box center [253, 48] width 319 height 13
click at [180, 48] on input "2708141_GODOI_INICIAR_CAMPANHA_WHATSAPP_AB" at bounding box center [253, 48] width 319 height 13
click at [160, 51] on input "2708141_GODOI_INICIAR_CAMPANHA_WHATSAPP_AB" at bounding box center [253, 48] width 319 height 13
drag, startPoint x: 163, startPoint y: 49, endPoint x: 189, endPoint y: 48, distance: 26.8
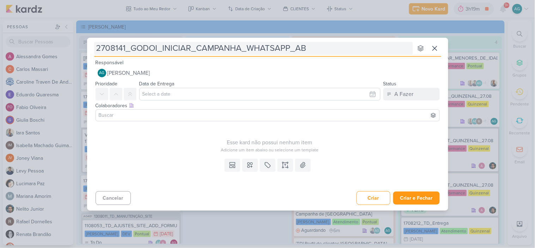
click at [189, 48] on input "2708141_GODOI_INICIAR_CAMPANHA_WHATSAPP_AB" at bounding box center [253, 48] width 319 height 13
type input "2708141_GODOI_PAUSAR_CAMPANHA_WHATSAPP_AB"
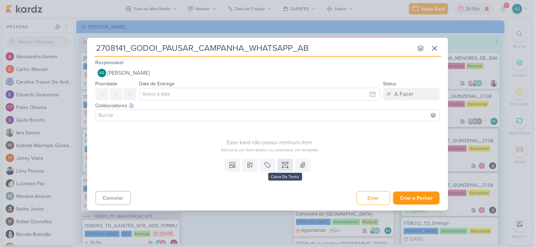
type input "2708141_GODOI_PAUSAR_CAMPANHA_WHATSAPP_AB"
click at [286, 164] on icon at bounding box center [285, 164] width 7 height 7
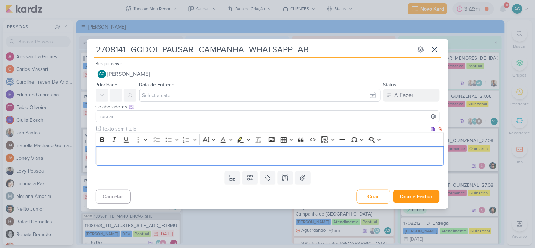
click at [148, 157] on p "Editor editing area: main" at bounding box center [269, 156] width 341 height 8
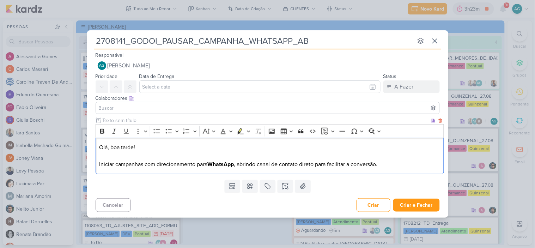
click at [110, 164] on p "Olá, boa tarde! Iniciar campanhas com direcionamento para WhatsApp , abrindo ca…" at bounding box center [269, 155] width 341 height 25
click at [156, 164] on p "Olá, boa tarde! Iniciamos a campanhas com direcionamento para WhatsApp , abrind…" at bounding box center [269, 155] width 341 height 25
drag, startPoint x: 250, startPoint y: 164, endPoint x: 396, endPoint y: 162, distance: 145.6
click at [396, 162] on p "Olá, boa tarde! Iniciamos a campanha com direcionamento para WhatsApp , abrindo…" at bounding box center [269, 155] width 341 height 25
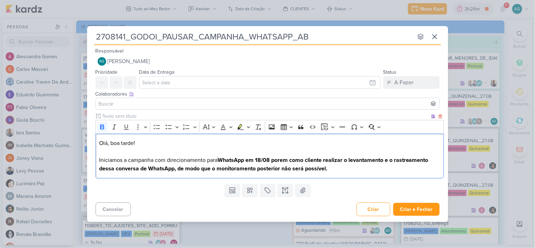
click at [325, 159] on strong "WhatsApp em 18/08 porem como cliente realizar o levantamento e o rastreamento d…" at bounding box center [263, 165] width 329 height 16
click at [283, 160] on strong "WhatsApp em 18/08 porem como cliente realizar o levantamento e o rastreamento d…" at bounding box center [263, 165] width 329 height 16
click at [327, 157] on strong "WhatsApp em 18/08 porem como cliente realizar o levantamento e o rastreamento d…" at bounding box center [263, 165] width 329 height 16
click at [325, 157] on strong "WhatsApp em 18/08 porem como cliente realizar o levantamento e o rastreamento d…" at bounding box center [263, 165] width 329 height 16
click at [149, 170] on strong "WhatsApp em 18/08 porem como cliente não consegue realizar o levantamento e o r…" at bounding box center [264, 165] width 330 height 16
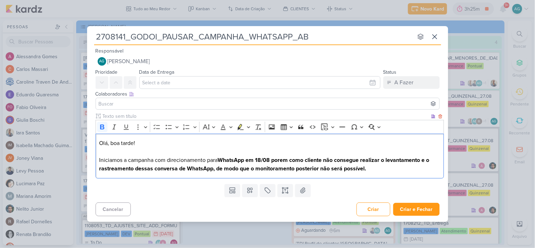
click at [176, 170] on strong "WhatsApp em 18/08 porem como cliente não consegue realizar o levantamento e o r…" at bounding box center [264, 165] width 330 height 16
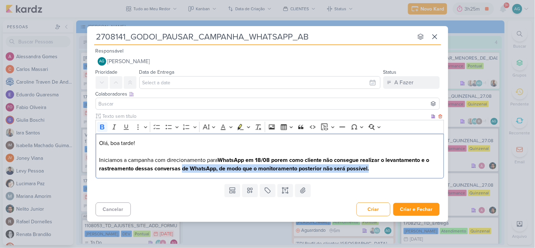
drag, startPoint x: 182, startPoint y: 166, endPoint x: 396, endPoint y: 170, distance: 214.0
click at [396, 170] on p "Olá, boa tarde! Iniciamos a campanha com direcionamento para WhatsApp em 18/08 …" at bounding box center [269, 156] width 341 height 34
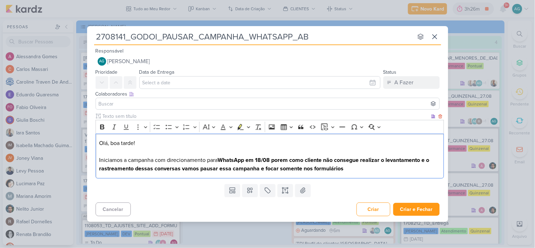
drag, startPoint x: 357, startPoint y: 167, endPoint x: 99, endPoint y: 141, distance: 259.4
click at [99, 141] on div "Olá, boa tarde! Iniciamos a campanha com direcionamento para WhatsApp em 18/08 …" at bounding box center [270, 156] width 348 height 45
copy p "Olá, boa tarde! Iniciamos a campanha com direcionamento para WhatsApp em 18/08 …"
click at [314, 85] on input "text" at bounding box center [259, 82] width 241 height 13
paste input "text"
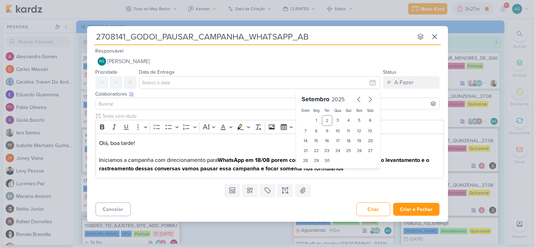
click at [347, 168] on p "Olá, boa tarde! Iniciamos a campanha com direcionamento para WhatsApp em 18/08 …" at bounding box center [269, 156] width 341 height 34
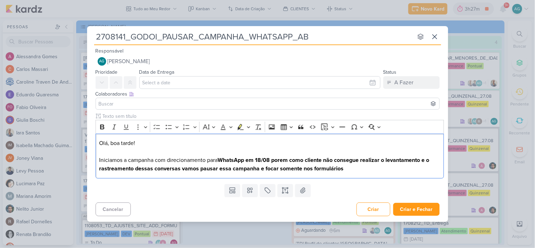
drag, startPoint x: 360, startPoint y: 171, endPoint x: 88, endPoint y: 143, distance: 272.8
click at [88, 143] on div "Clique para deixar o item visível somente à membros da sua organização Rich Tex…" at bounding box center [267, 146] width 361 height 68
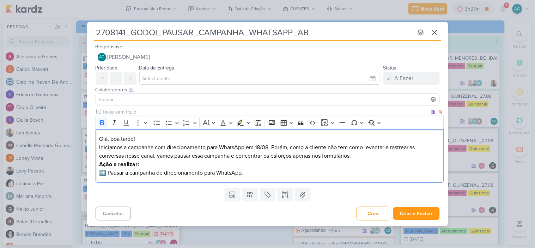
click at [143, 164] on p "Ação a realizar: ➡️ Pausar a campanha de direcionamento para WhatsApp." at bounding box center [269, 168] width 341 height 17
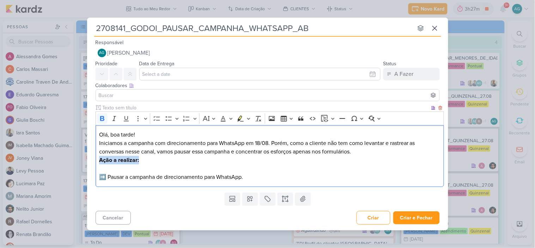
drag, startPoint x: 143, startPoint y: 164, endPoint x: 96, endPoint y: 163, distance: 47.6
click at [96, 163] on div "Olá, boa tarde! Iniciamos a campanha com direcionamento para WhatsApp em 18/08.…" at bounding box center [270, 156] width 348 height 62
click at [365, 151] on p "Iniciamos a campanha com direcionamento para WhatsApp em 18/08. Porém, como a c…" at bounding box center [269, 147] width 341 height 17
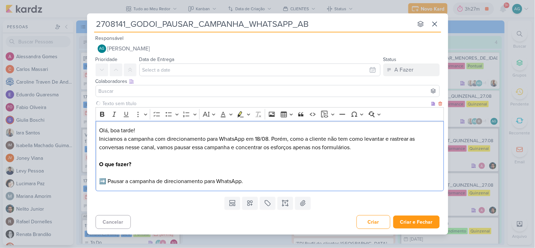
click at [164, 163] on p "O que fazer? ➡️ Pausar a campanha de direcionamento para WhatsApp." at bounding box center [269, 172] width 341 height 25
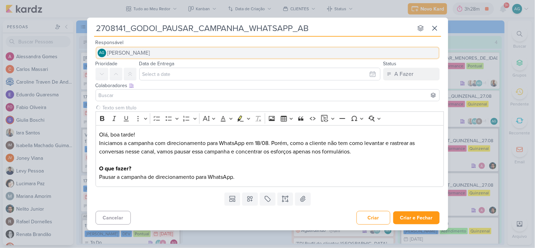
click at [150, 55] on span "[PERSON_NAME]" at bounding box center [129, 53] width 43 height 8
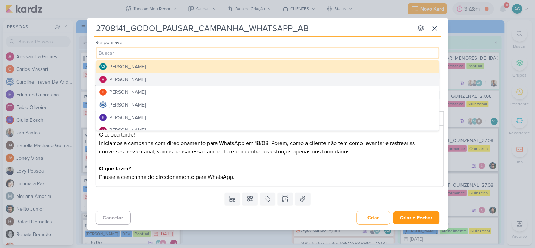
click at [161, 77] on button "Alessandra Gomes" at bounding box center [267, 79] width 343 height 13
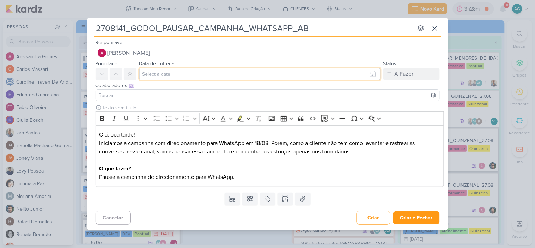
click at [179, 73] on input "text" at bounding box center [259, 74] width 241 height 13
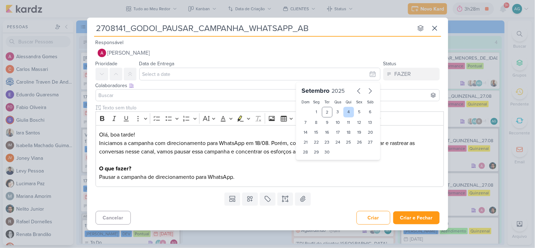
click at [348, 112] on div "4" at bounding box center [348, 112] width 11 height 11
type input "4 de setembro de 2025 às 23:59"
click at [187, 96] on input at bounding box center [267, 95] width 341 height 8
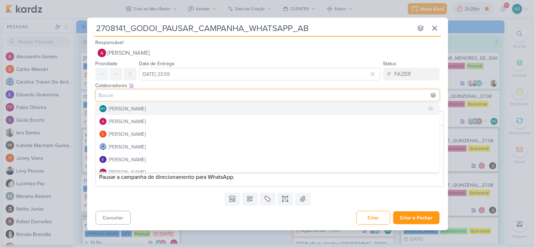
click at [175, 105] on button "AG Aline Gimenez Graciano" at bounding box center [267, 108] width 343 height 13
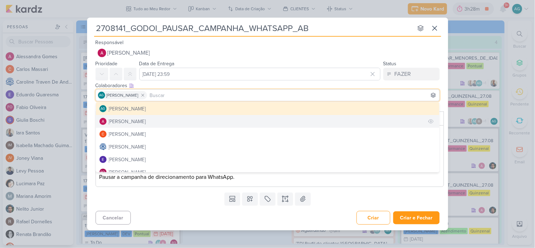
click at [173, 121] on button "Alessandra Gomes" at bounding box center [267, 121] width 343 height 13
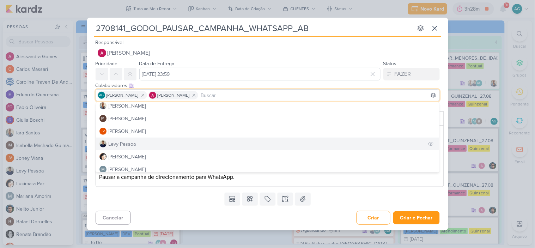
scroll to position [78, 0]
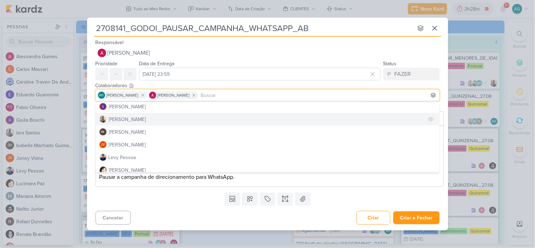
click at [133, 120] on button "Iara Santos" at bounding box center [267, 119] width 343 height 13
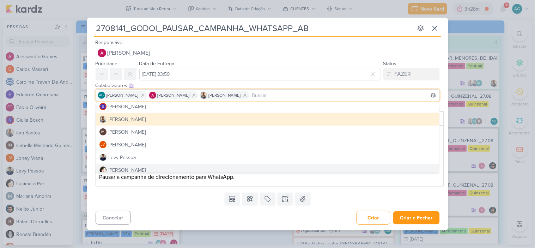
click at [147, 205] on div "Templates Campos Personalizados Marcadores Caixa De Texto Anexo" at bounding box center [267, 199] width 361 height 18
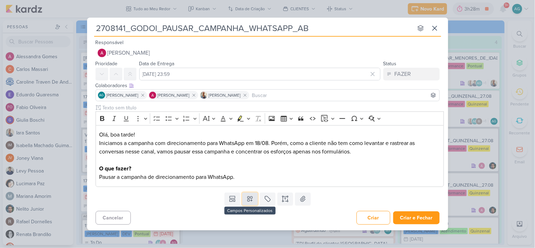
click at [250, 201] on icon at bounding box center [249, 198] width 7 height 7
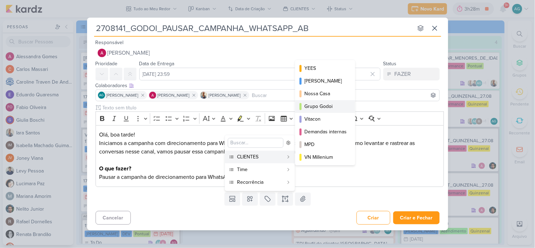
click at [334, 101] on button "Grupo Godoi" at bounding box center [325, 106] width 60 height 13
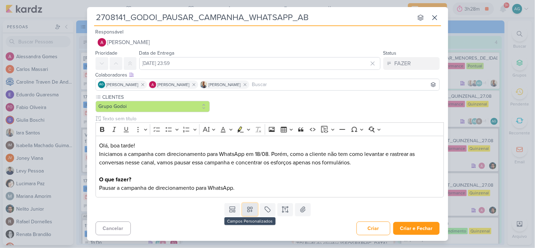
click at [252, 210] on icon at bounding box center [249, 209] width 5 height 5
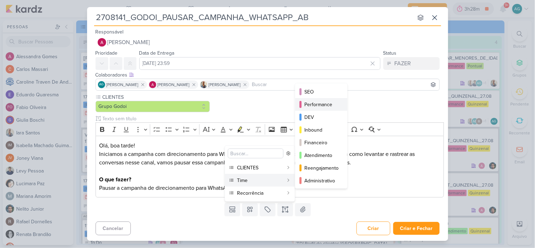
click at [321, 104] on div "Performance" at bounding box center [321, 104] width 35 height 7
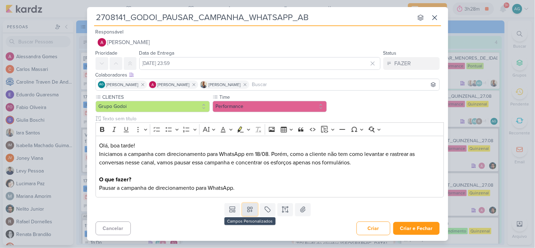
click at [255, 209] on button at bounding box center [250, 209] width 16 height 13
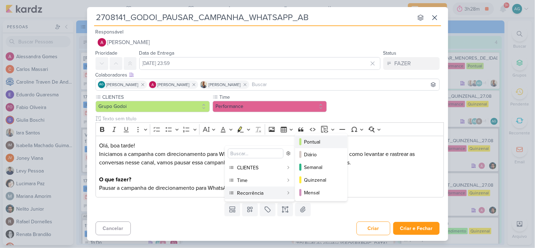
click at [326, 136] on button "Pontual" at bounding box center [321, 141] width 52 height 13
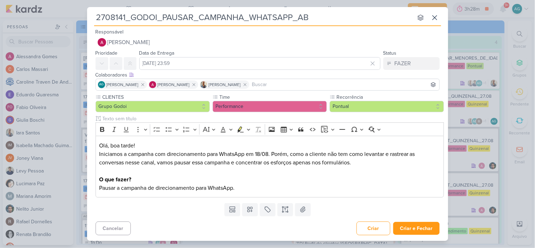
drag, startPoint x: 126, startPoint y: 16, endPoint x: 89, endPoint y: 15, distance: 37.0
click at [89, 15] on div "2708141_GODOI_PAUSAR_CAMPANHA_WHATSAPP_AB nenhum grupo disponível esc Responsáv…" at bounding box center [267, 122] width 361 height 230
click at [421, 225] on button "Criar e Fechar" at bounding box center [416, 228] width 47 height 13
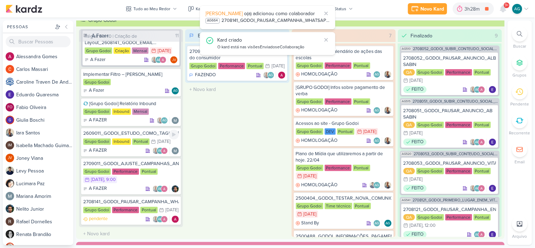
scroll to position [292, 0]
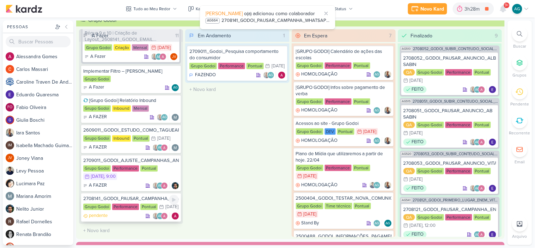
click at [158, 196] on div "2708141_GODOI_PAUSAR_CAMPANHA_WHATSAPP_AB" at bounding box center [131, 199] width 96 height 6
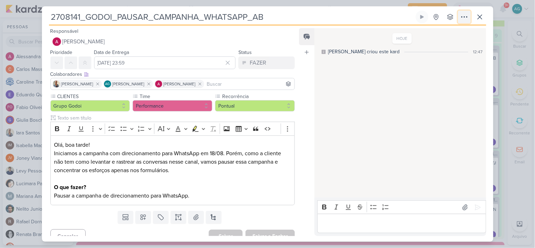
click at [462, 16] on icon at bounding box center [464, 17] width 8 height 8
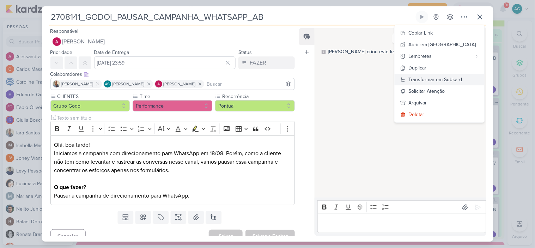
click at [462, 78] on div "Transformar em Subkard" at bounding box center [436, 79] width 54 height 7
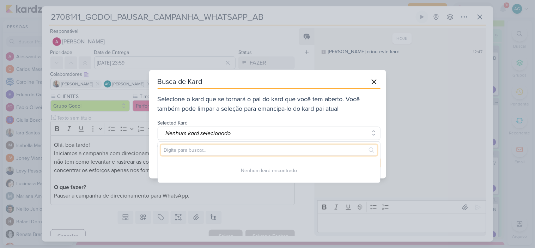
click at [205, 153] on input "text" at bounding box center [269, 150] width 216 height 11
paste input "2708141"
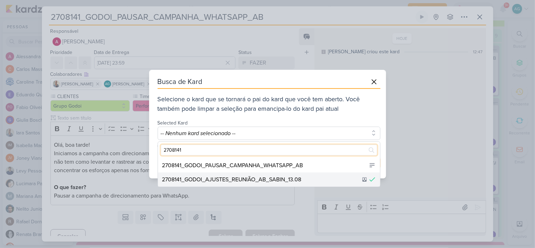
type input "2708141"
click at [237, 178] on div "2708141_GODOI_AJUSTES_REUNIÃO_AB_SABIN_13.08" at bounding box center [231, 179] width 139 height 8
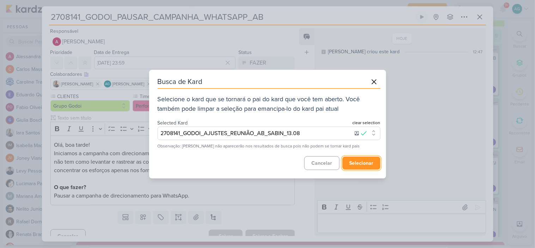
click at [367, 161] on button "selecionar" at bounding box center [361, 163] width 38 height 13
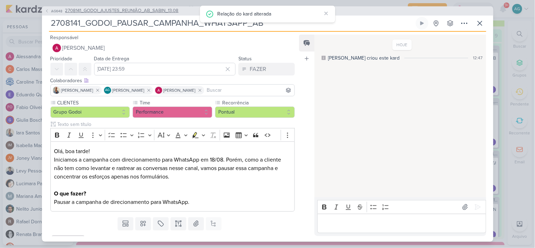
click at [149, 8] on span "2708141_GODOI_AJUSTES_REUNIÃO_AB_SABIN_13.08" at bounding box center [122, 10] width 114 height 7
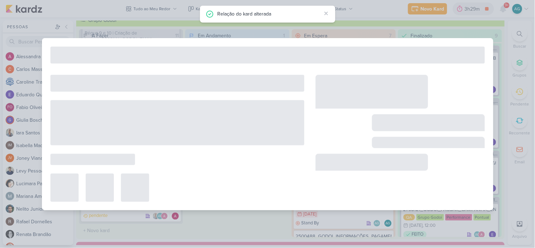
type input "2708141_GODOI_AJUSTES_REUNIÃO_AB_SABIN_13.08"
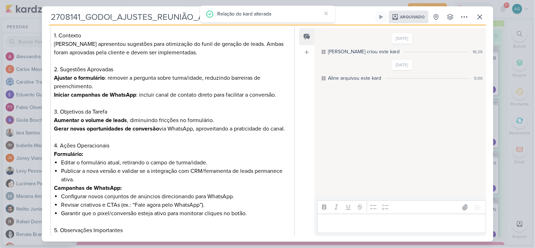
scroll to position [219, 0]
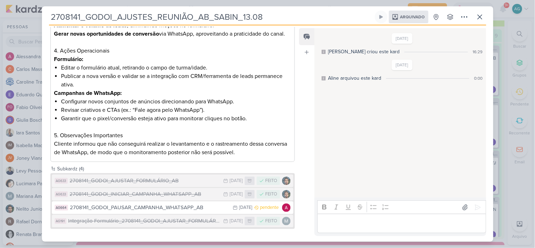
drag, startPoint x: 181, startPoint y: 206, endPoint x: 181, endPoint y: 230, distance: 23.6
click at [181, 230] on div "Subkardz (4) AG633 2708141_GODOI_AJUSTAR_FORMULÁRIO_AB 15/8 15 de ago FEITO AG6…" at bounding box center [170, 198] width 256 height 67
drag, startPoint x: 72, startPoint y: 206, endPoint x: 74, endPoint y: 226, distance: 19.5
click at [74, 226] on div "AG633 2708141_GODOI_AJUSTAR_FORMULÁRIO_AB 15/8 15 de ago FEITO AG633 2708141_GO…" at bounding box center [173, 201] width 242 height 53
drag, startPoint x: 201, startPoint y: 208, endPoint x: 202, endPoint y: 228, distance: 19.8
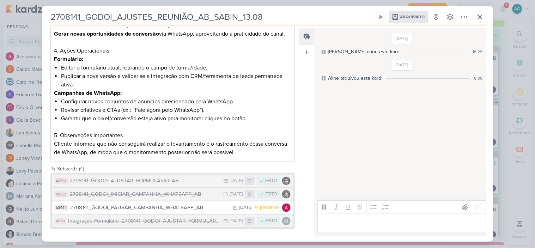
click at [202, 228] on div "AG633 2708141_GODOI_AJUSTAR_FORMULÁRIO_AB 15/8 15 de ago FEITO AG633 2708141_GO…" at bounding box center [172, 201] width 245 height 56
drag, startPoint x: 283, startPoint y: 208, endPoint x: 285, endPoint y: 226, distance: 18.0
click at [285, 226] on div "AG633 2708141_GODOI_AJUSTAR_FORMULÁRIO_AB 15/8 15 de ago FEITO AG633 2708141_GO…" at bounding box center [173, 201] width 242 height 53
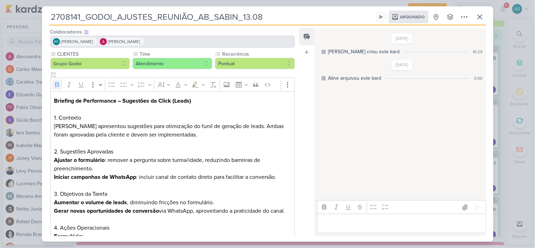
scroll to position [0, 0]
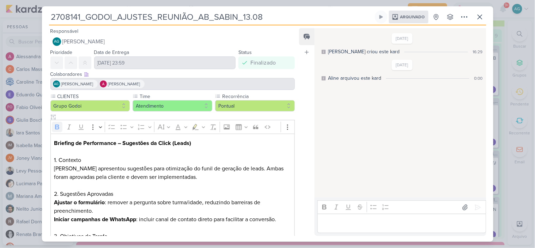
click at [414, 17] on span "Arquivado" at bounding box center [412, 17] width 25 height 4
click at [461, 18] on icon at bounding box center [464, 17] width 8 height 8
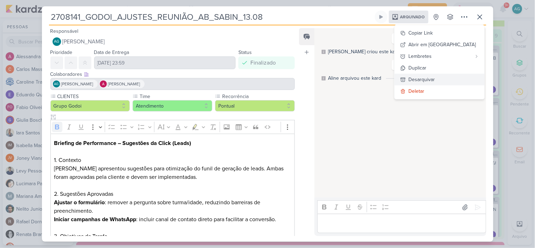
click at [435, 79] on div "Desarquivar" at bounding box center [422, 79] width 26 height 7
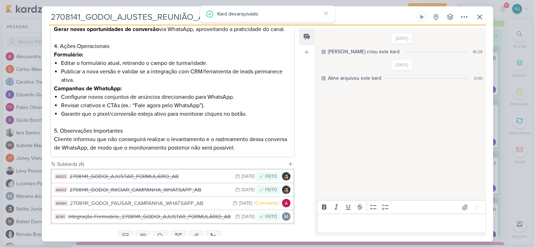
scroll to position [253, 0]
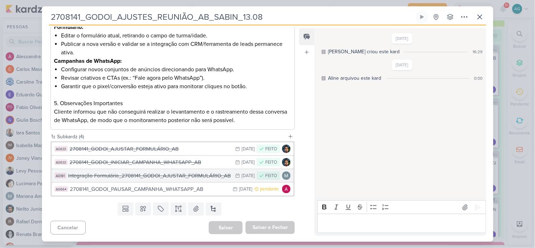
click at [192, 177] on div "Integração Formulário_2708141_GODOI_AJUSTAR_FORMULÁRIO_AB" at bounding box center [150, 176] width 164 height 8
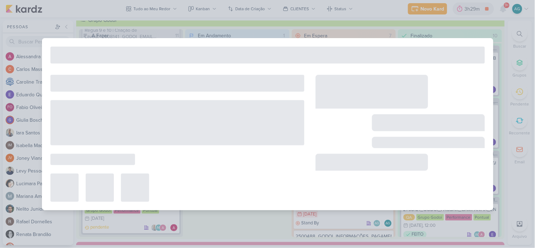
type input "Integração Formulário_2708141_GODOI_AJUSTAR_FORMULÁRIO_AB"
type input "15 de agosto de 2025 às 23:59"
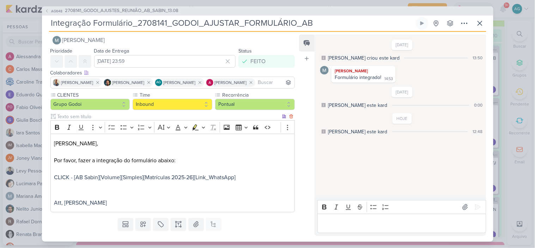
scroll to position [0, 0]
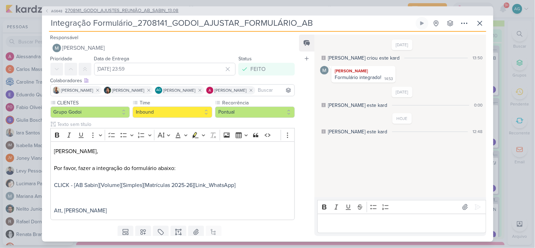
click at [163, 12] on span "2708141_GODOI_AJUSTES_REUNIÃO_AB_SABIN_13.08" at bounding box center [122, 10] width 114 height 7
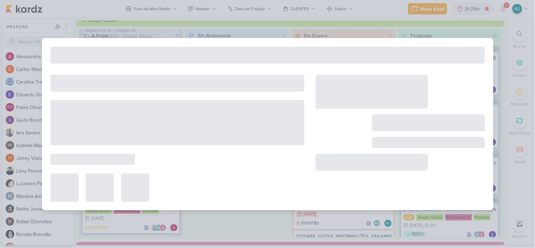
type input "2708141_GODOI_AJUSTES_REUNIÃO_AB_SABIN_13.08"
type input "18 de agosto de 2025 às 23:59"
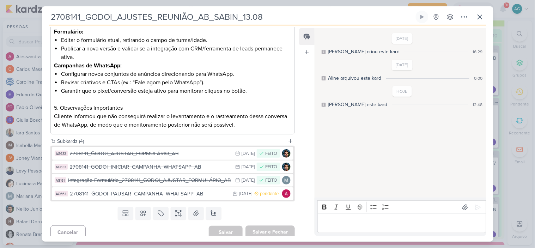
scroll to position [253, 0]
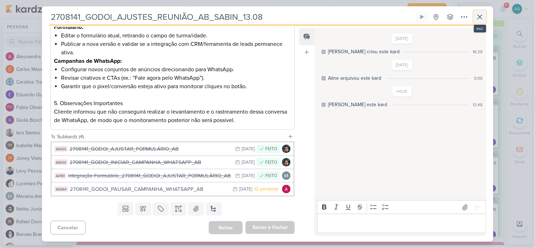
click at [479, 19] on icon at bounding box center [480, 17] width 8 height 8
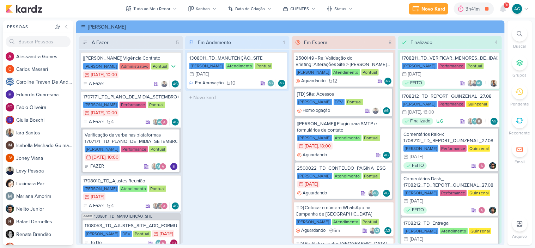
click at [515, 35] on div at bounding box center [520, 34] width 16 height 16
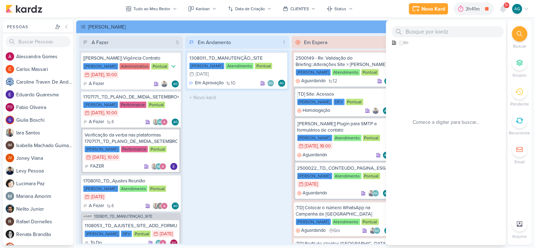
click at [265, 152] on div "Em Andamento 1 1308011_TD_MANUTENÇÃO_SITE [PERSON_NAME] Atendimento Pontual 31/…" at bounding box center [237, 140] width 104 height 208
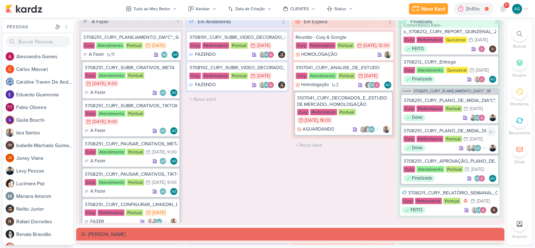
scroll to position [55, 0]
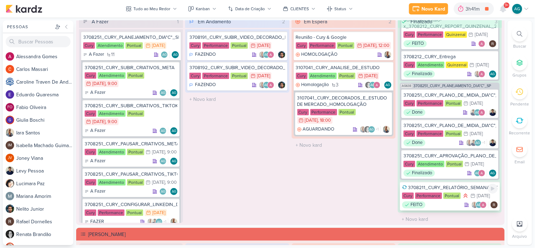
click at [459, 185] on div "3708211_CURY_RELATÓRIO_SEMANAL_CAMPANHA_CONTRATAÇÃO_RJ" at bounding box center [450, 187] width 96 height 6
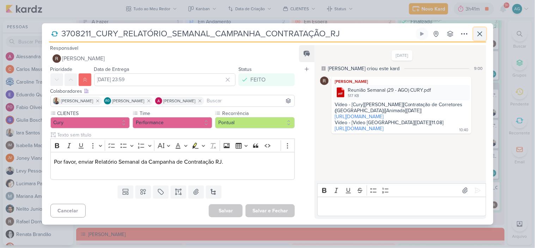
click at [480, 36] on icon at bounding box center [480, 34] width 8 height 8
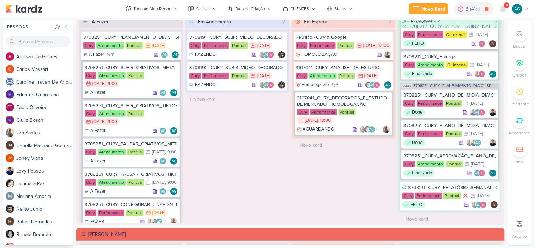
click at [517, 34] on icon at bounding box center [520, 34] width 6 height 6
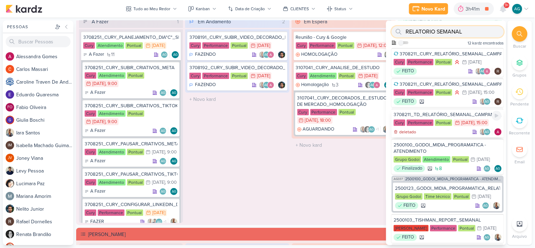
type input "RELATORIO SEMANAL"
click at [430, 135] on div "deletado AG" at bounding box center [448, 131] width 108 height 7
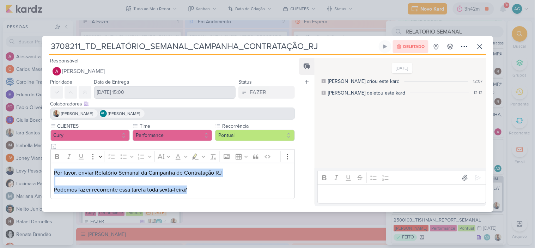
drag, startPoint x: 209, startPoint y: 187, endPoint x: 52, endPoint y: 171, distance: 158.1
click at [52, 171] on div "Por favor, enviar Relatório Semanal da Campanha de Contratação RJ Podemos fazer…" at bounding box center [172, 181] width 245 height 36
copy p "Por favor, enviar Relatório Semanal da Campanha de Contratação RJ Podemos fazer…"
click at [478, 47] on icon at bounding box center [480, 46] width 8 height 8
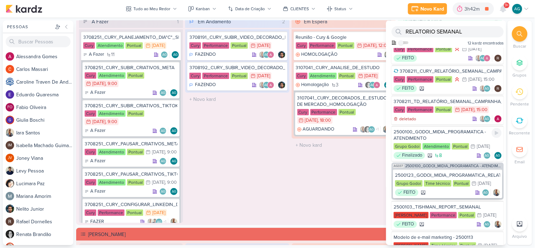
scroll to position [0, 0]
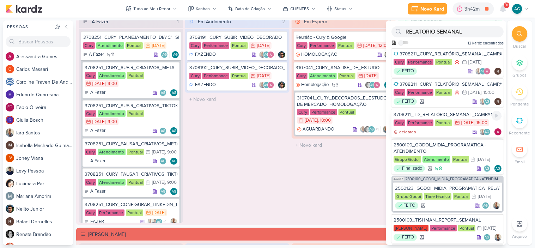
click at [453, 118] on div "3708211_TD_RELATÓRIO_SEMANAL_CAMPANHA_CONTRATAÇÃO_RJ" at bounding box center [448, 114] width 108 height 6
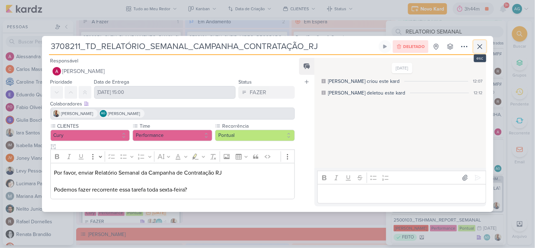
click at [482, 48] on icon at bounding box center [480, 46] width 8 height 8
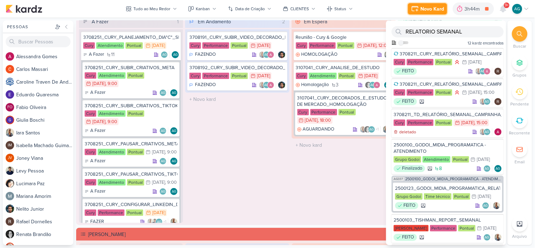
click at [436, 13] on button "Novo Kard" at bounding box center [427, 8] width 39 height 11
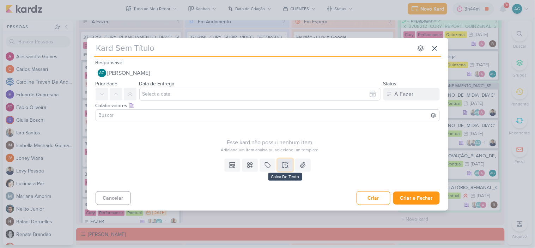
click at [288, 165] on button at bounding box center [285, 165] width 16 height 13
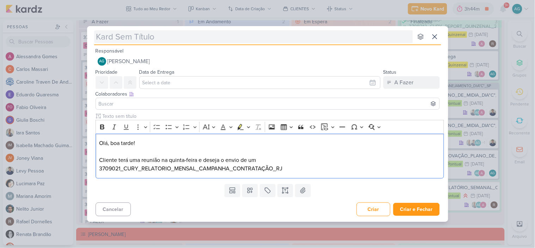
click at [228, 37] on input "text" at bounding box center [253, 36] width 319 height 13
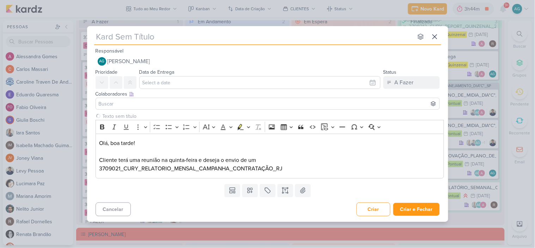
paste input "3709021_CURY_RELATORIO_MENSAL_CAMPANHA_CONTRATAÇÃO_RJ"
type input "3709021_CURY_RELATORIO_MENSAL_CAMPANHA_CONTRATAÇÃO_RJ"
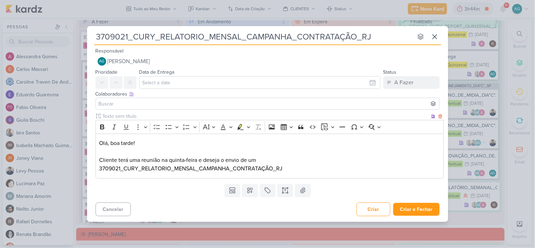
type input "3709021_CURY_RELATORIO_MENSAL_CAMPANHA_CONTRATAÇÃO_RJ"
click at [276, 163] on p "Olá, boa tarde! Cliente terá uma reunião na quinta-feira e deseja o envio de um…" at bounding box center [269, 156] width 341 height 34
drag, startPoint x: 292, startPoint y: 169, endPoint x: 98, endPoint y: 168, distance: 194.3
click at [98, 168] on div "Olá, boa tarde! Cliente terá uma reunião na quinta-feira e deseja o envio de um…" at bounding box center [270, 156] width 348 height 45
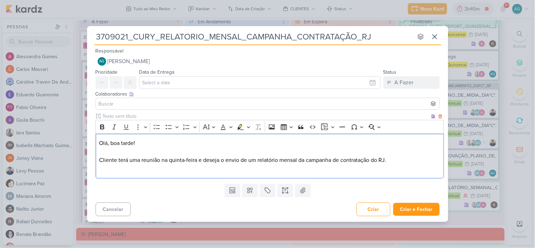
click at [399, 162] on p "Olá, boa tarde! Cliente terá uma reunião na quinta-feira e deseja o envio de um…" at bounding box center [269, 156] width 341 height 34
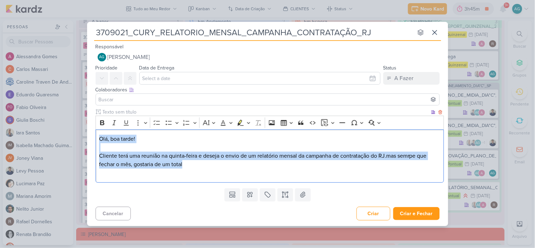
click at [96, 135] on div "Olá, boa tarde! Cliente terá uma reunião na quinta-feira e deseja o envio de um…" at bounding box center [270, 155] width 348 height 53
drag, startPoint x: 181, startPoint y: 164, endPoint x: 98, endPoint y: 142, distance: 85.7
click at [98, 142] on div "Olá, boa tarde! Cliente terá uma reunião na quinta-feira e deseja o envio de um…" at bounding box center [270, 155] width 348 height 53
copy p "Olá, boa tarde! Cliente terá uma reunião na quinta-feira e deseja o envio de um…"
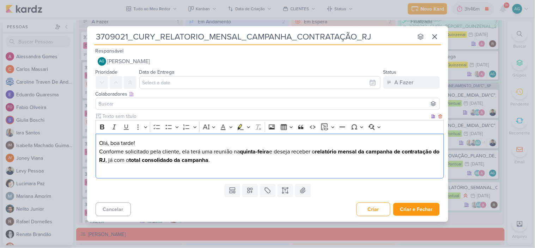
click at [159, 142] on p "Olá, boa tarde!" at bounding box center [269, 143] width 341 height 8
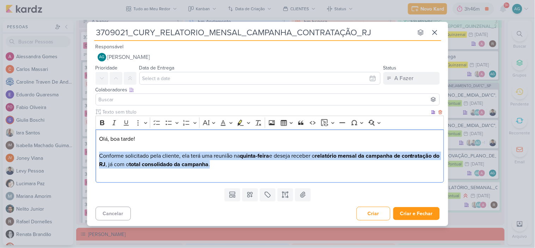
drag, startPoint x: 238, startPoint y: 168, endPoint x: 81, endPoint y: 157, distance: 156.9
click at [81, 157] on div "3709021_CURY_RELATORIO_MENSAL_CAMPANHA_CONTRATAÇÃO_RJ nenhum grupo disponível e…" at bounding box center [267, 124] width 535 height 248
click at [102, 121] on icon "Editor toolbar" at bounding box center [102, 122] width 7 height 7
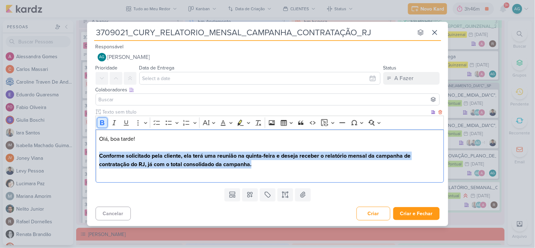
click at [102, 121] on icon "Editor toolbar" at bounding box center [102, 122] width 7 height 7
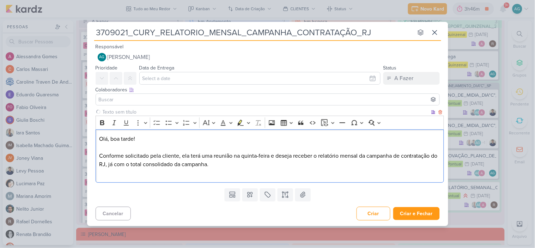
click at [302, 173] on p "Conforme solicitado pela cliente, ela terá uma reunião na quinta-feira e deseja…" at bounding box center [269, 164] width 341 height 25
drag, startPoint x: 319, startPoint y: 156, endPoint x: 359, endPoint y: 156, distance: 39.5
click at [359, 156] on p "Conforme solicitado pela cliente, ela terá uma reunião na quinta-feira e deseja…" at bounding box center [269, 164] width 341 height 25
click at [103, 121] on icon "Editor toolbar" at bounding box center [102, 122] width 7 height 7
click at [251, 161] on p "Conforme solicitado pela cliente, ela terá uma reunião na quinta-feira e deseja…" at bounding box center [269, 164] width 341 height 25
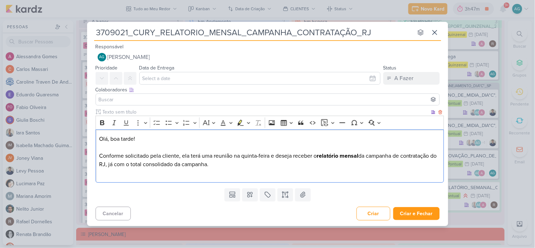
click at [118, 165] on p "Conforme solicitado pela cliente, ela terá uma reunião na quinta-feira e deseja…" at bounding box center [269, 164] width 341 height 25
click at [198, 177] on div "Olá, boa tarde! Conforme solicitado pela cliente, ela terá uma reunião na quint…" at bounding box center [270, 155] width 348 height 53
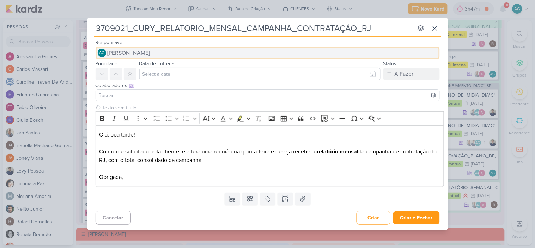
click at [182, 52] on button "AG Aline Gimenez Graciano" at bounding box center [268, 53] width 344 height 13
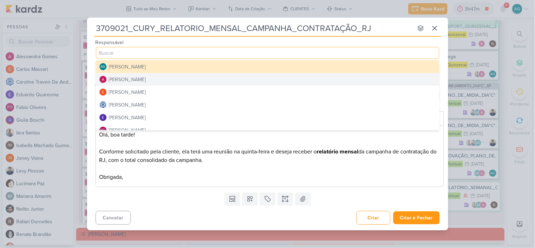
click at [164, 78] on button "Alessandra Gomes" at bounding box center [267, 79] width 343 height 13
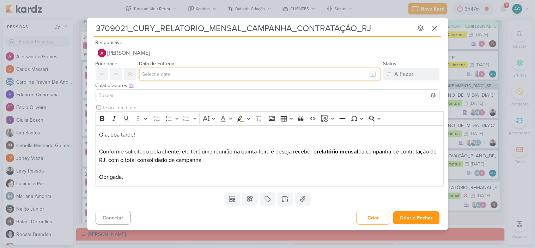
click at [174, 79] on input "text" at bounding box center [259, 74] width 241 height 13
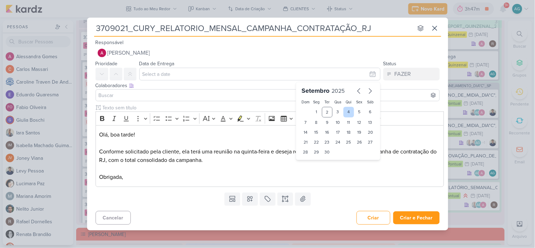
click at [347, 111] on div "4" at bounding box center [348, 112] width 11 height 11
type input "4 de setembro de 2025 às 23:59"
click at [315, 162] on select "00 01 02 03 04 05 06 07 08 09 10 11 12 13 14 15 16 17 18 19 20 21 22 23" at bounding box center [317, 164] width 10 height 8
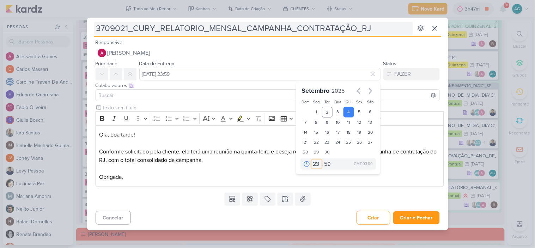
select select "9"
click at [312, 160] on select "00 01 02 03 04 05 06 07 08 09 10 11 12 13 14 15 16 17 18 19 20 21 22 23" at bounding box center [317, 164] width 10 height 8
type input "4 de setembro de 2025 às 09:59"
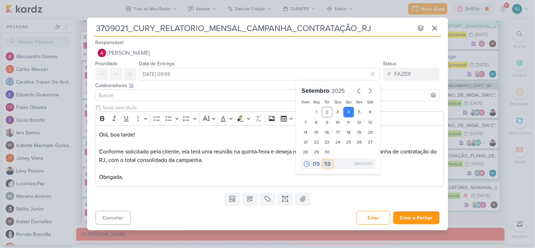
click at [326, 163] on select "00 05 10 15 20 25 30 35 40 45 50 55 59" at bounding box center [328, 164] width 10 height 8
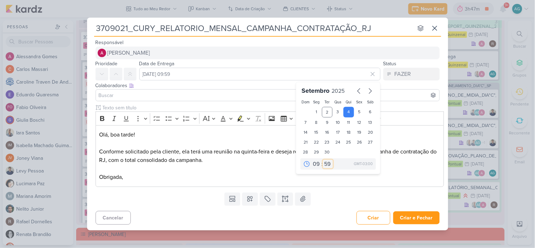
select select "0"
click at [323, 160] on select "00 05 10 15 20 25 30 35 40 45 50 55 59" at bounding box center [328, 164] width 10 height 8
type input "4 de setembro de 2025 às 09:00"
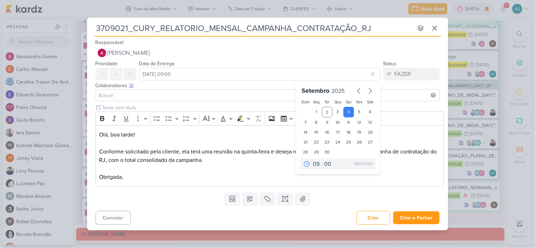
click at [197, 98] on input at bounding box center [267, 95] width 341 height 8
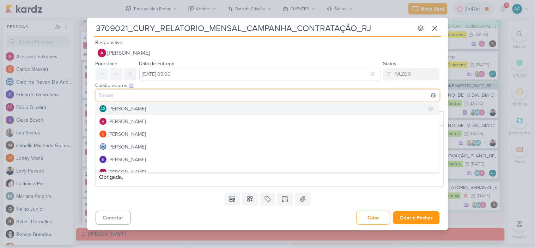
click at [181, 108] on button "AG Aline Gimenez Graciano" at bounding box center [267, 108] width 343 height 13
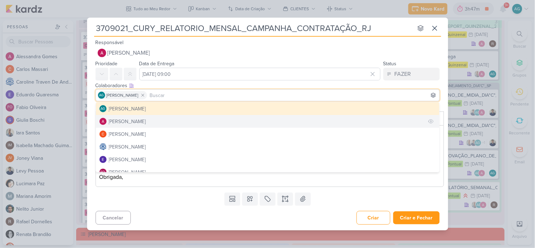
click at [167, 122] on button "Alessandra Gomes" at bounding box center [267, 121] width 343 height 13
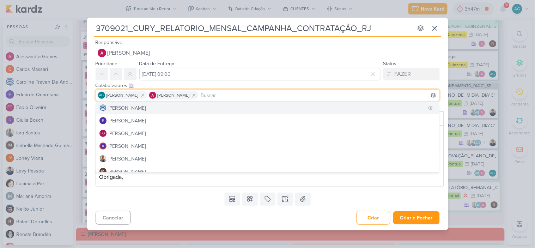
scroll to position [39, 0]
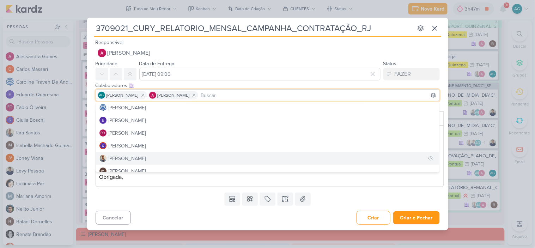
click at [145, 157] on button "Iara Santos" at bounding box center [267, 158] width 343 height 13
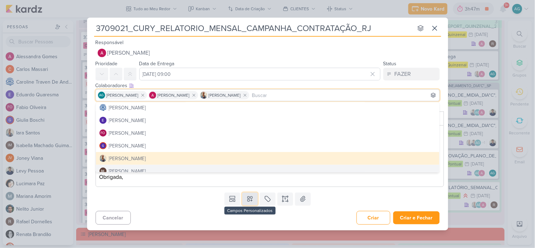
click at [248, 201] on icon at bounding box center [249, 198] width 5 height 5
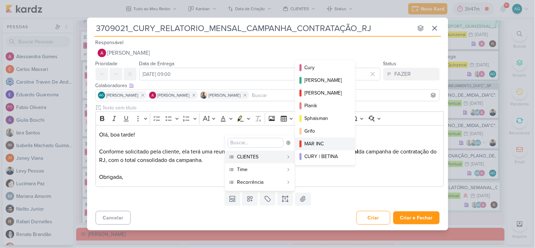
scroll to position [63, 0]
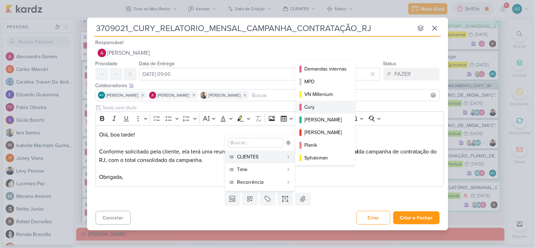
click at [317, 108] on div "Cury" at bounding box center [325, 106] width 42 height 7
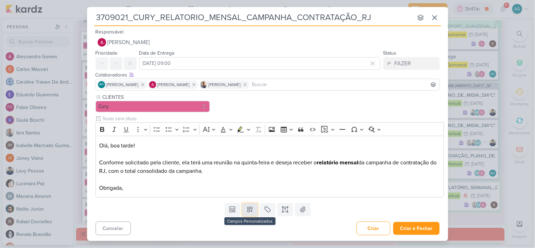
click at [250, 210] on icon at bounding box center [249, 209] width 7 height 7
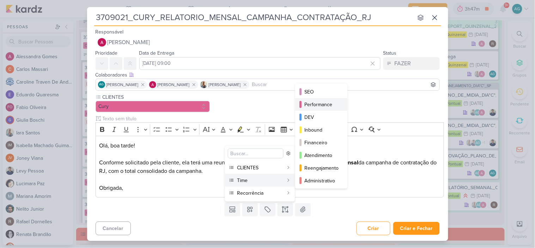
click at [322, 105] on div "Performance" at bounding box center [321, 104] width 35 height 7
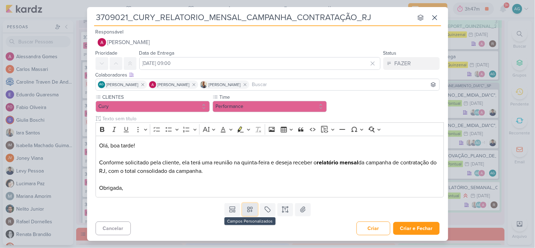
click at [251, 210] on icon at bounding box center [249, 209] width 5 height 5
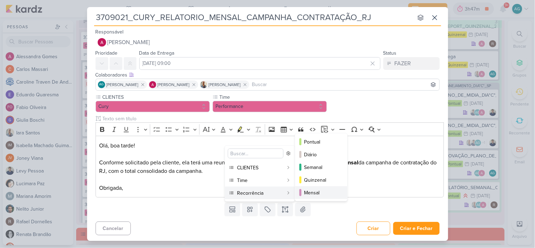
click at [305, 190] on div "Mensal" at bounding box center [321, 192] width 35 height 7
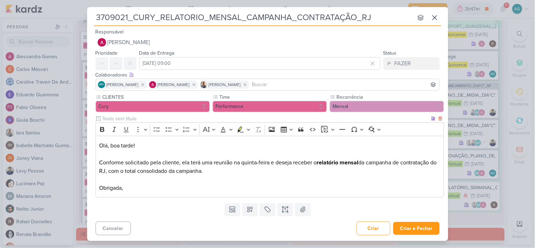
click at [226, 174] on p "Conforme solicitado pela cliente, ela terá uma reunião na quinta-feira e deseja…" at bounding box center [269, 175] width 341 height 34
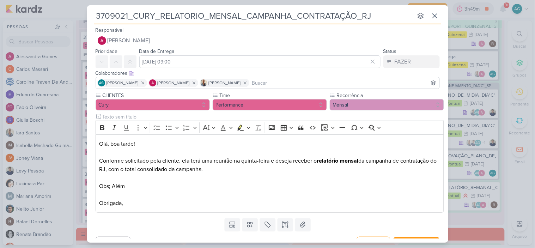
scroll to position [240, 0]
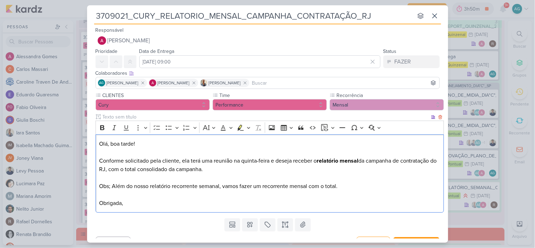
click at [111, 186] on p "Conforme solicitado pela cliente, ela terá uma reunião na quinta-feira e deseja…" at bounding box center [269, 182] width 341 height 51
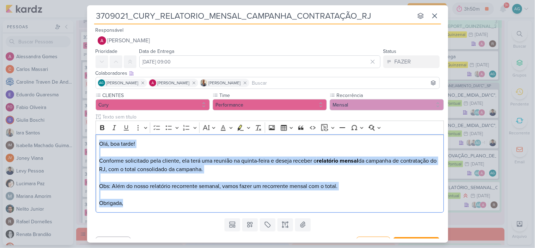
drag, startPoint x: 138, startPoint y: 202, endPoint x: 89, endPoint y: 141, distance: 78.5
click at [89, 141] on div "CLIENTES Cury Time" at bounding box center [267, 154] width 361 height 124
copy div "Olá, boa tarde! Conforme solicitado pela cliente, ela terá uma reunião na quint…"
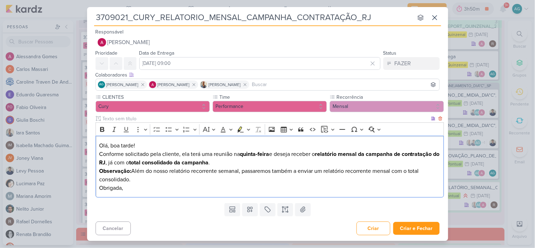
click at [156, 148] on p "Olá, boa tarde!" at bounding box center [269, 145] width 341 height 8
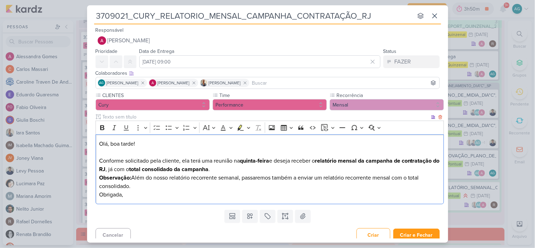
click at [224, 167] on p "Conforme solicitado pela cliente, ela terá uma reunião na quinta-feira e deseja…" at bounding box center [269, 165] width 341 height 17
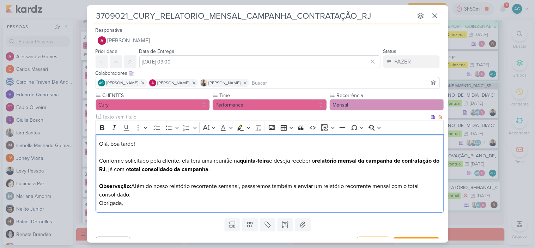
click at [139, 195] on p "Observação: Além do nosso relatório recorrente semanal, passaremos também a env…" at bounding box center [269, 190] width 341 height 17
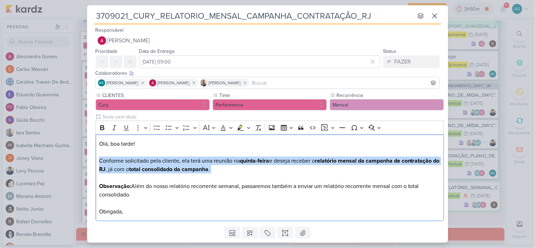
drag, startPoint x: 232, startPoint y: 174, endPoint x: 88, endPoint y: 160, distance: 143.8
click at [88, 160] on div "CLIENTES Cury Time" at bounding box center [267, 158] width 361 height 132
click at [103, 125] on icon "Editor toolbar" at bounding box center [102, 127] width 4 height 5
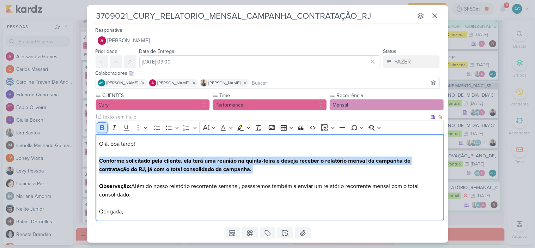
click at [103, 125] on icon "Editor toolbar" at bounding box center [102, 127] width 4 height 5
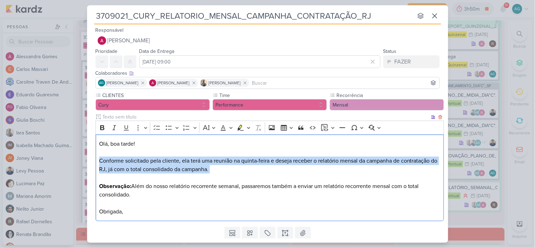
click at [262, 169] on p "Conforme solicitado pela cliente, ela terá uma reunião na quinta-feira e deseja…" at bounding box center [269, 169] width 341 height 25
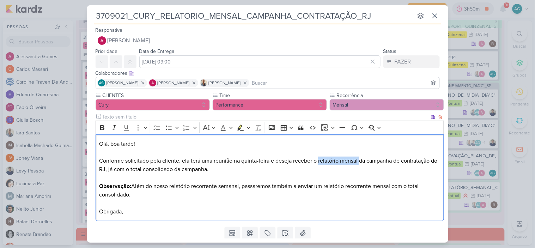
drag, startPoint x: 319, startPoint y: 160, endPoint x: 359, endPoint y: 161, distance: 40.2
click at [359, 161] on p "Conforme solicitado pela cliente, ela terá uma reunião na quinta-feira e deseja…" at bounding box center [269, 169] width 341 height 25
click at [102, 128] on icon "Editor toolbar" at bounding box center [102, 127] width 7 height 7
click at [170, 178] on p "Conforme solicitado pela cliente, ela terá uma reunião na quinta-feira e deseja…" at bounding box center [269, 169] width 341 height 25
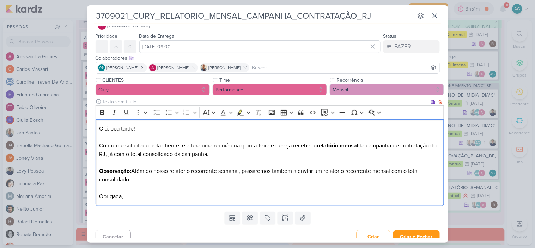
scroll to position [22, 0]
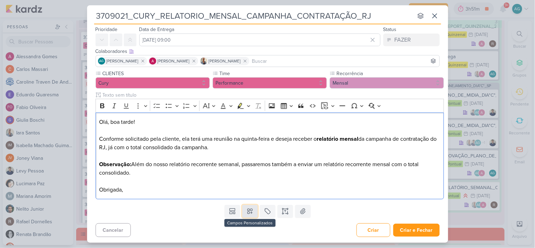
click at [251, 211] on icon at bounding box center [249, 211] width 7 height 7
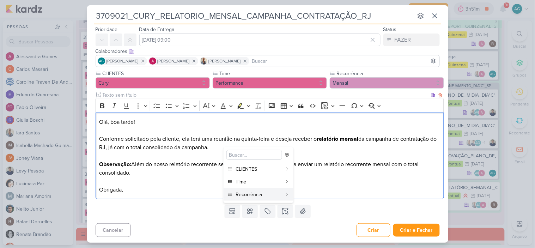
click at [199, 190] on p "Obrigada," at bounding box center [269, 189] width 341 height 8
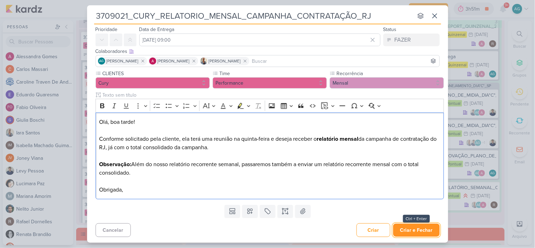
click at [410, 231] on button "Criar e Fechar" at bounding box center [416, 230] width 47 height 13
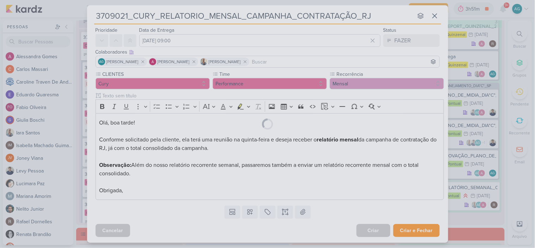
scroll to position [22, 0]
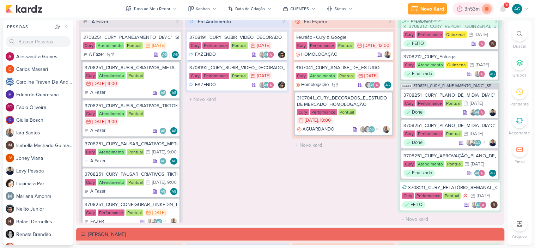
click at [487, 11] on icon at bounding box center [487, 9] width 10 height 10
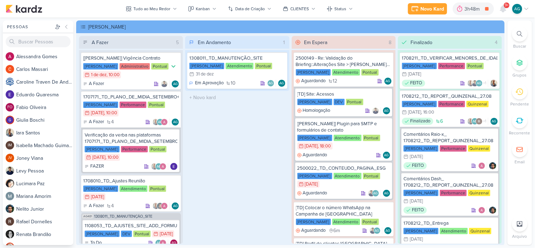
click at [521, 32] on icon at bounding box center [520, 34] width 6 height 6
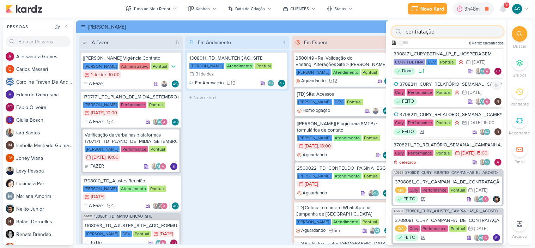
scroll to position [39, 0]
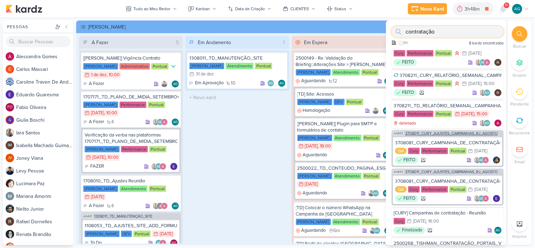
type input "contratação"
click at [457, 135] on span "3708011_CURY_AJUSTES_CAMPANHAS_RJ_AGOSTO" at bounding box center [451, 134] width 92 height 4
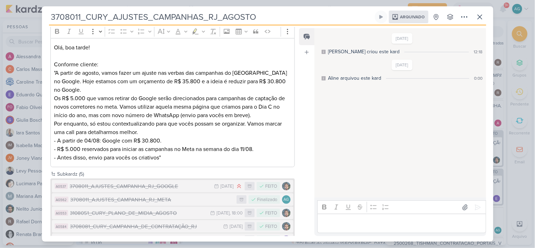
scroll to position [114, 0]
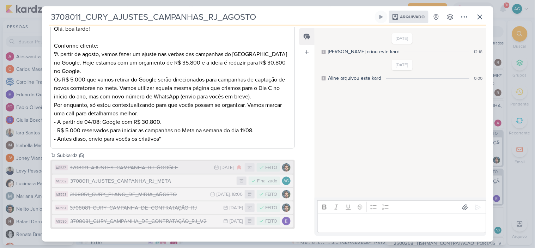
click at [159, 165] on div "3708011_AJUSTES_CAMPANHA_RJ_GOOGLE" at bounding box center [140, 168] width 141 height 8
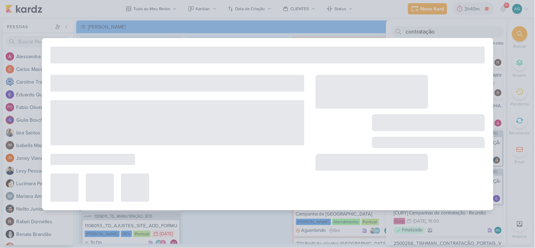
type input "3708011_AJUSTES_CAMPANHA_RJ_GOOGLE"
type input "[DATE] 23:59"
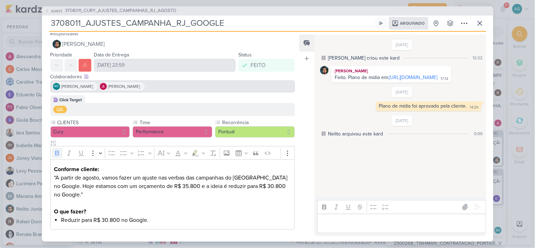
scroll to position [5, 0]
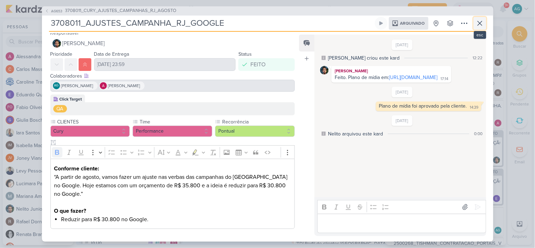
click at [479, 27] on icon at bounding box center [480, 23] width 8 height 8
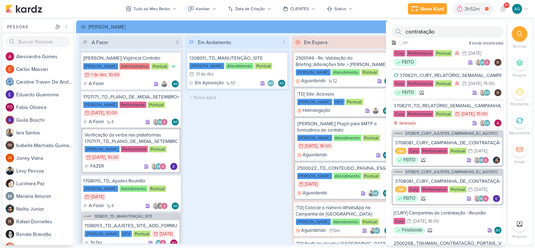
click at [245, 140] on div "Em Andamento 1 1308011_TD_MANUTENÇÃO_SITE [PERSON_NAME] Atendimento Pontual 31/…" at bounding box center [237, 140] width 104 height 208
